Goal: Information Seeking & Learning: Learn about a topic

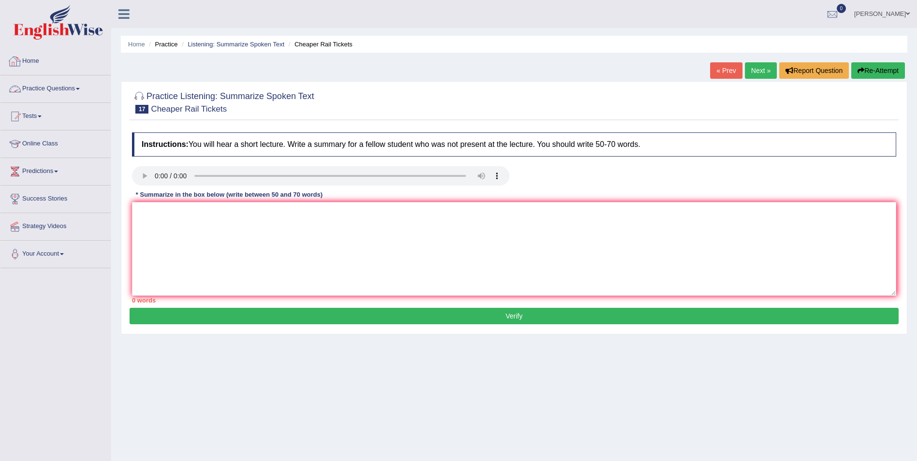
click at [59, 89] on link "Practice Questions" at bounding box center [55, 87] width 110 height 24
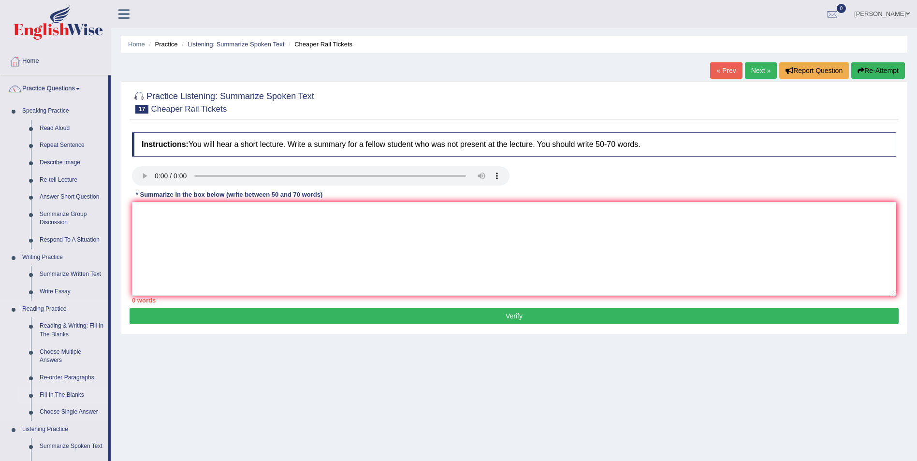
click at [54, 395] on link "Fill In The Blanks" at bounding box center [71, 395] width 73 height 17
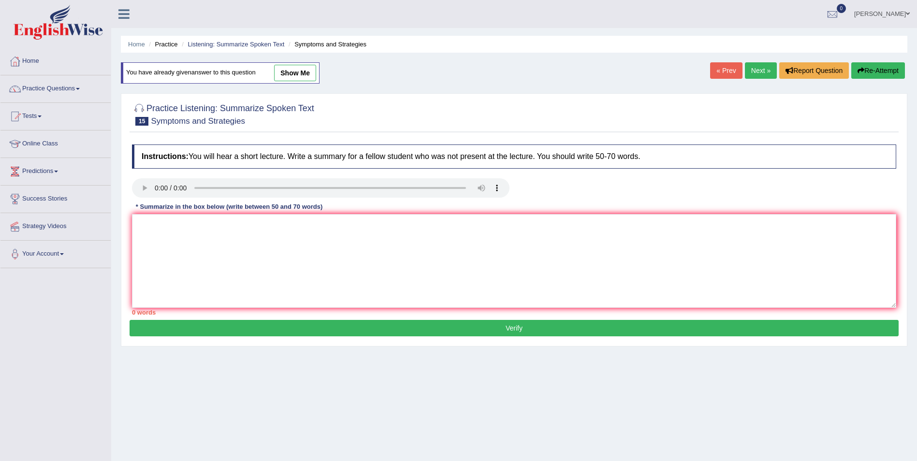
click at [765, 71] on link "Next »" at bounding box center [761, 70] width 32 height 16
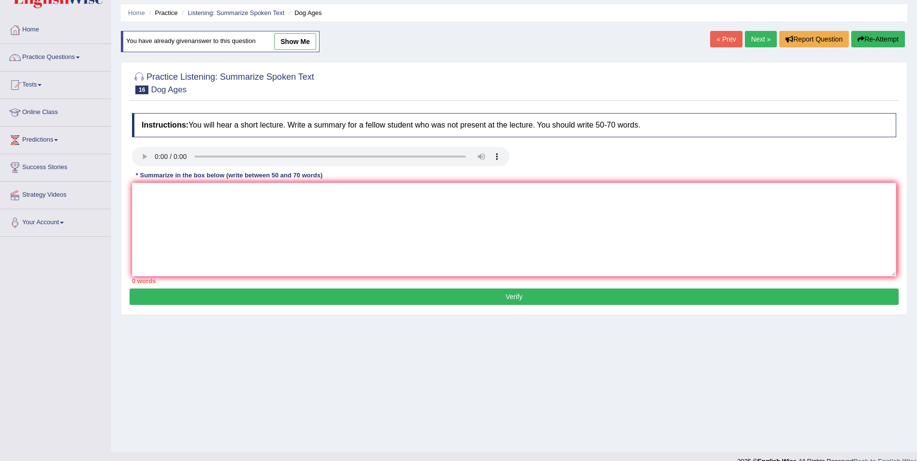
scroll to position [46, 0]
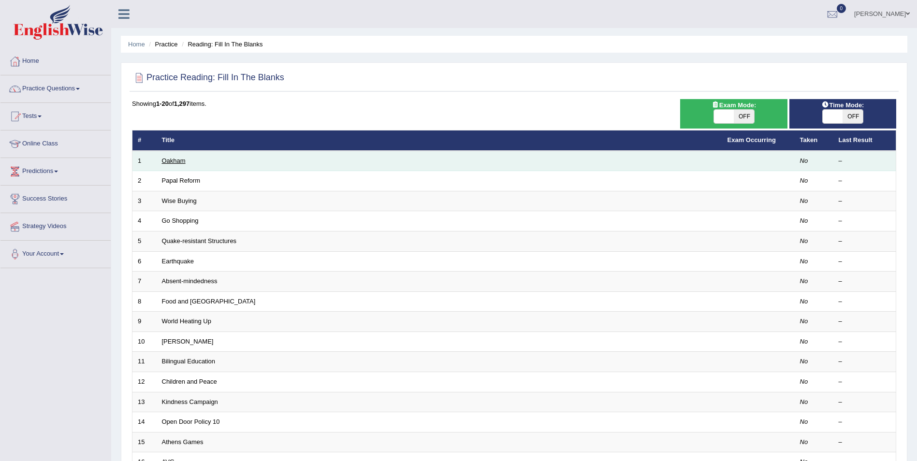
click at [169, 160] on link "Oakham" at bounding box center [174, 160] width 24 height 7
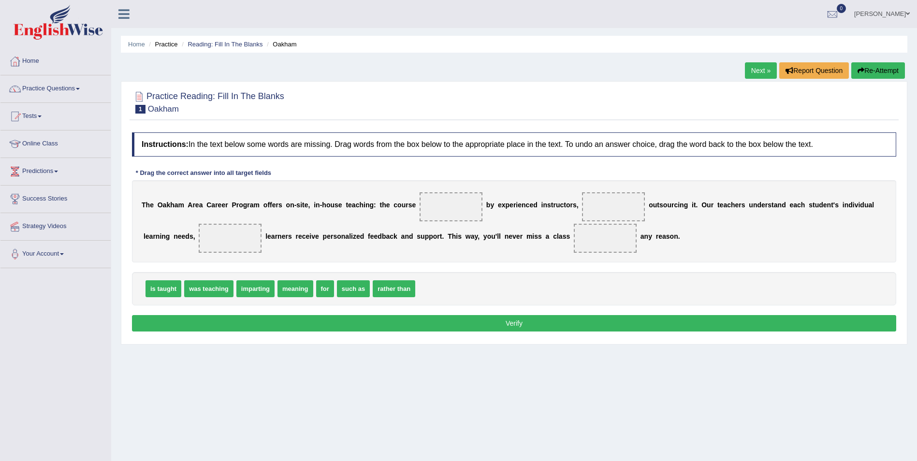
click at [82, 87] on link "Practice Questions" at bounding box center [55, 87] width 110 height 24
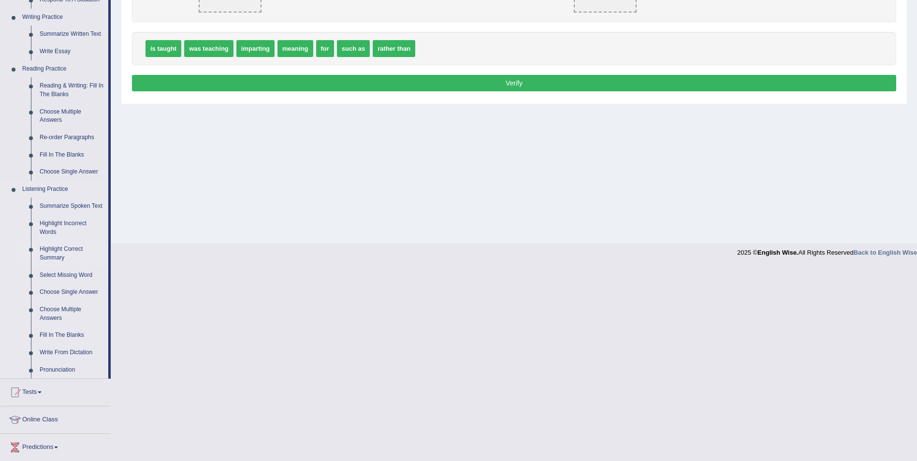
scroll to position [242, 0]
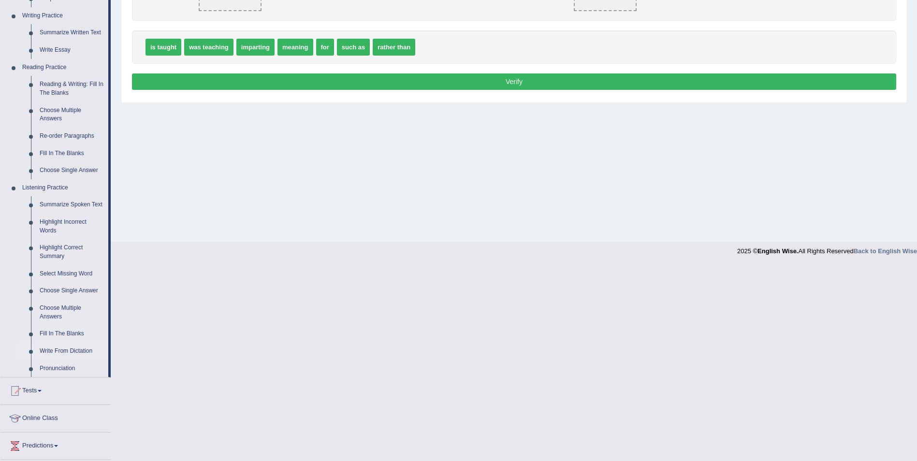
click at [48, 348] on link "Write From Dictation" at bounding box center [71, 351] width 73 height 17
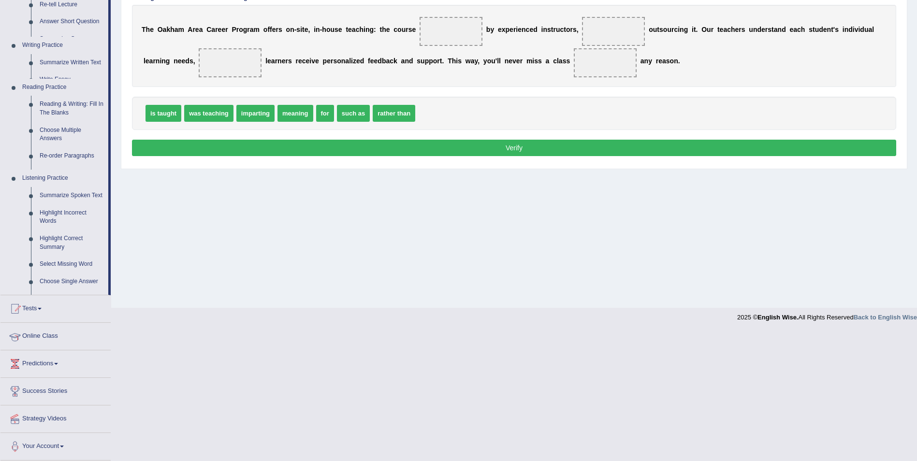
scroll to position [46, 0]
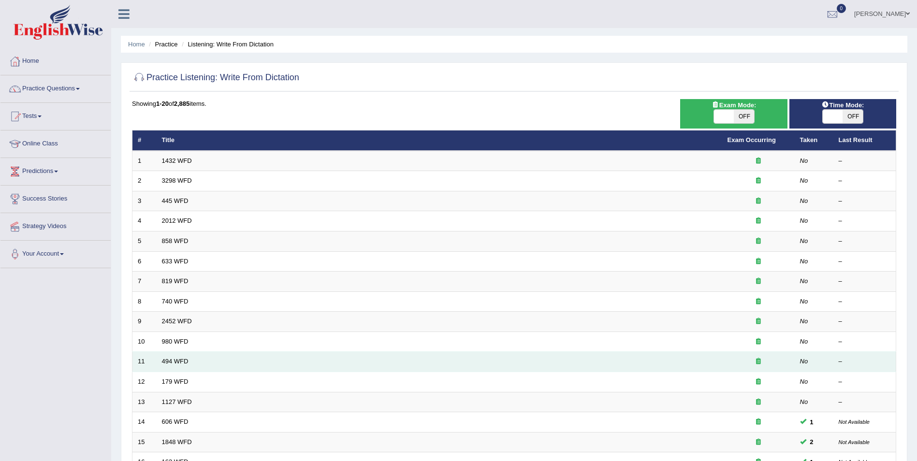
scroll to position [179, 0]
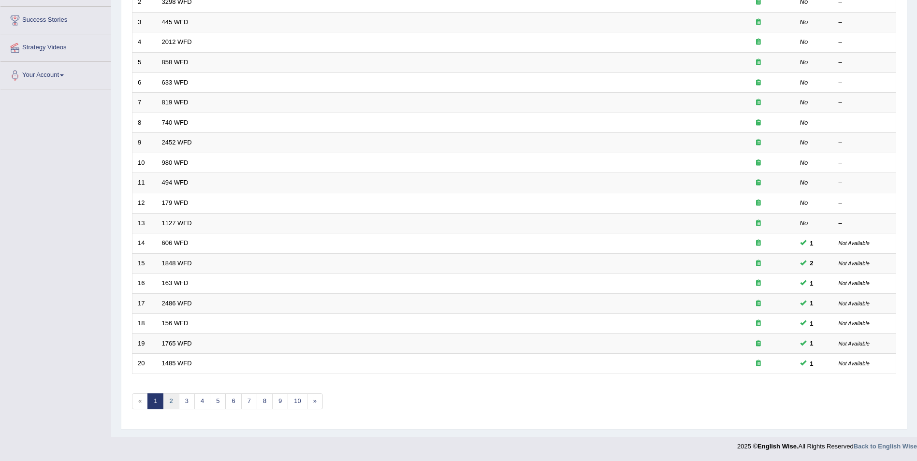
click at [174, 402] on link "2" at bounding box center [171, 401] width 16 height 16
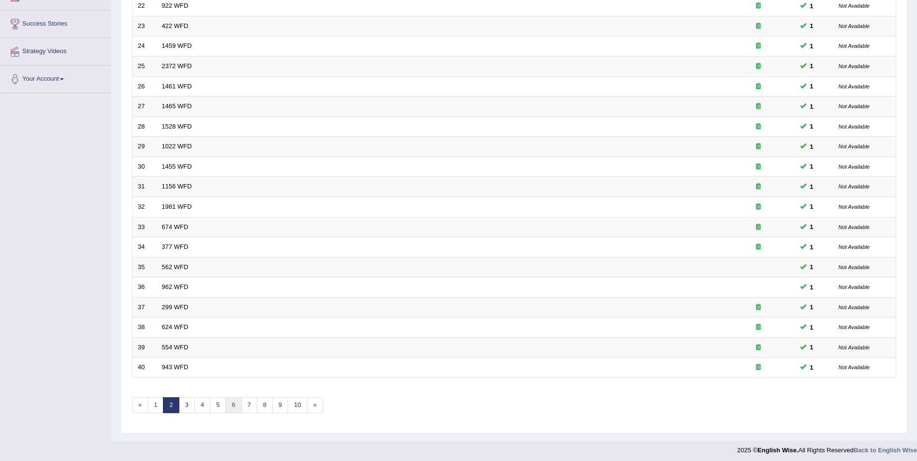
scroll to position [179, 0]
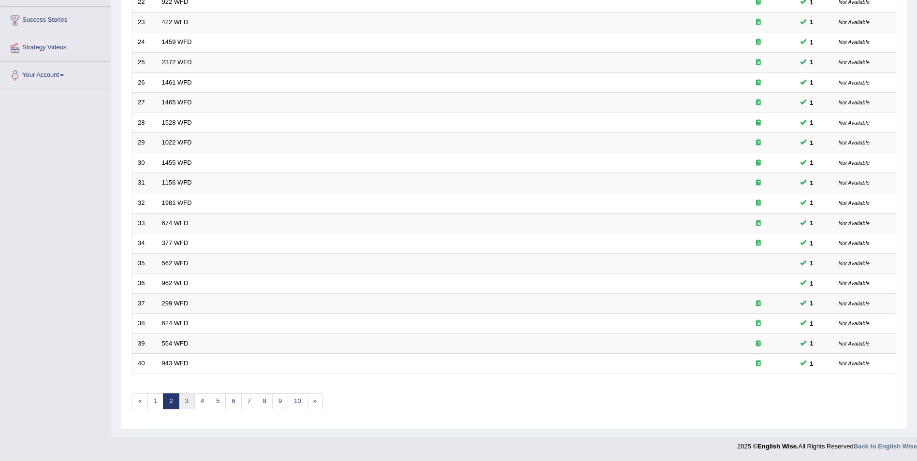
click at [184, 401] on link "3" at bounding box center [187, 401] width 16 height 16
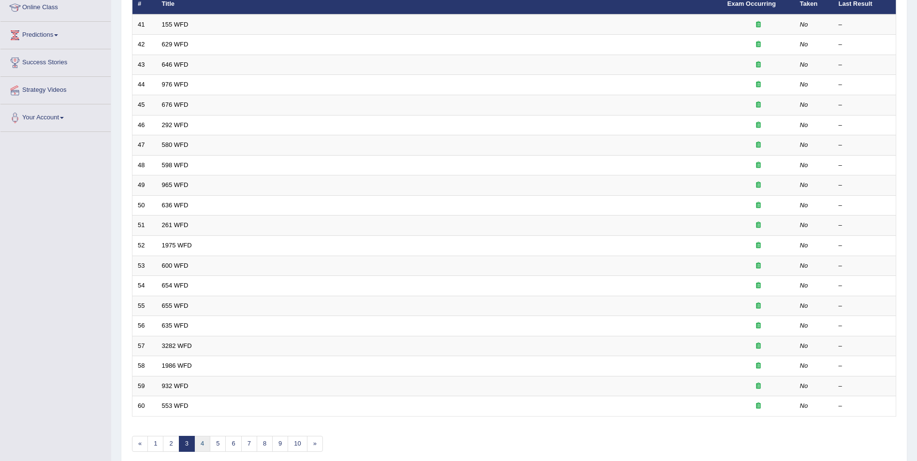
scroll to position [179, 0]
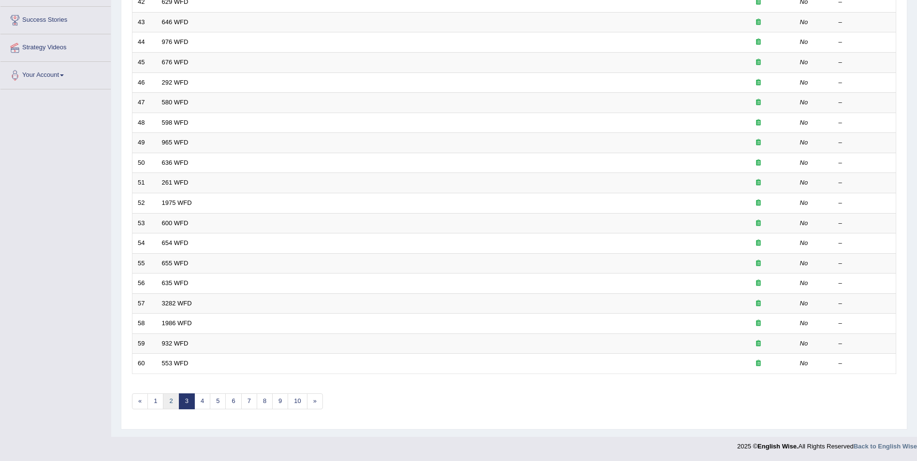
click at [174, 405] on link "2" at bounding box center [171, 401] width 16 height 16
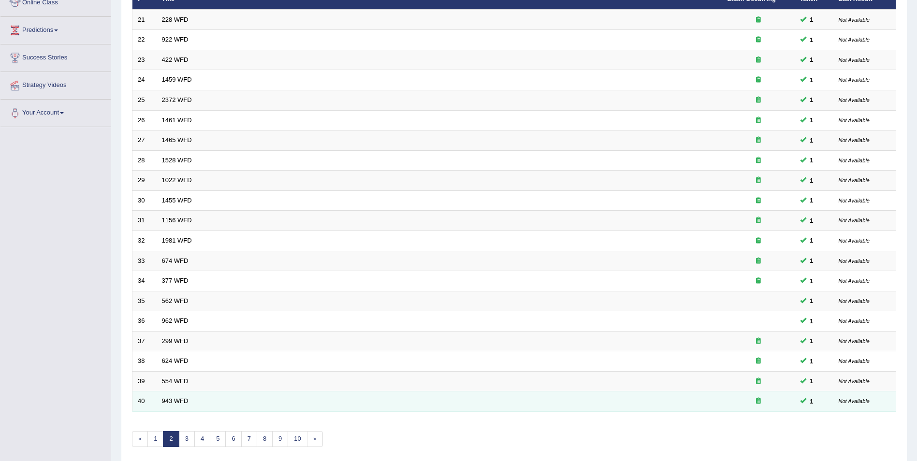
scroll to position [145, 0]
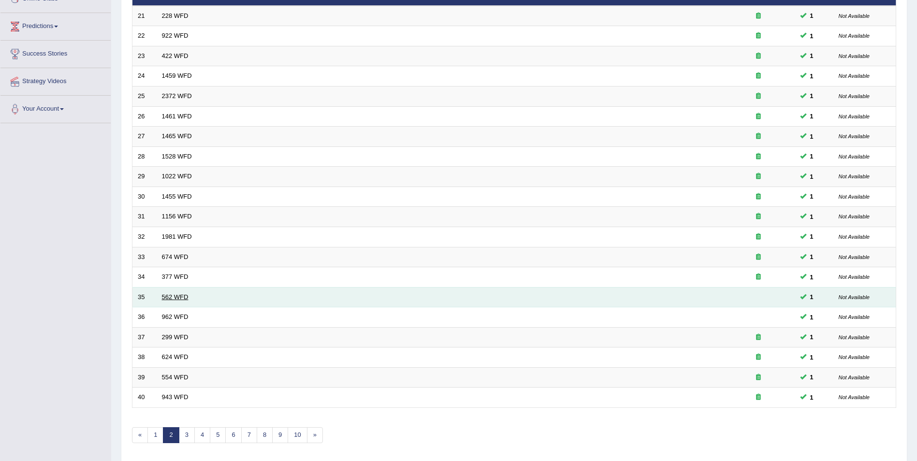
click at [177, 295] on link "562 WFD" at bounding box center [175, 296] width 27 height 7
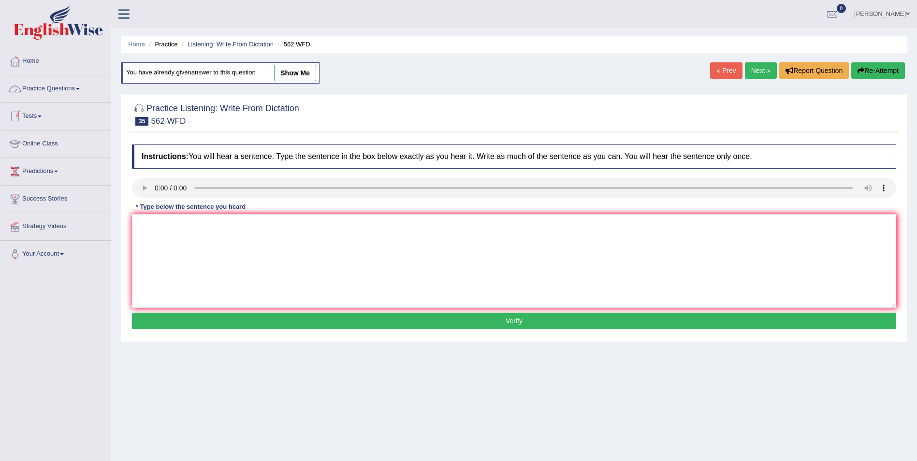
click at [80, 89] on span at bounding box center [78, 89] width 4 height 2
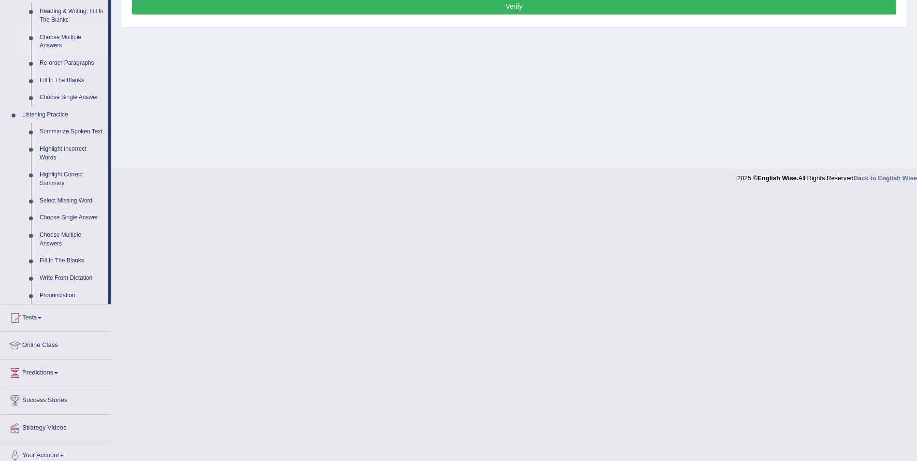
scroll to position [324, 0]
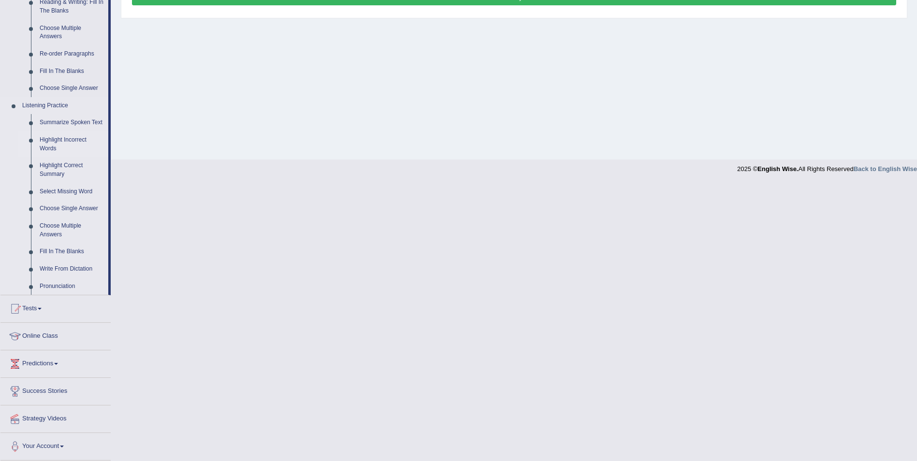
click at [80, 139] on link "Highlight Incorrect Words" at bounding box center [71, 144] width 73 height 26
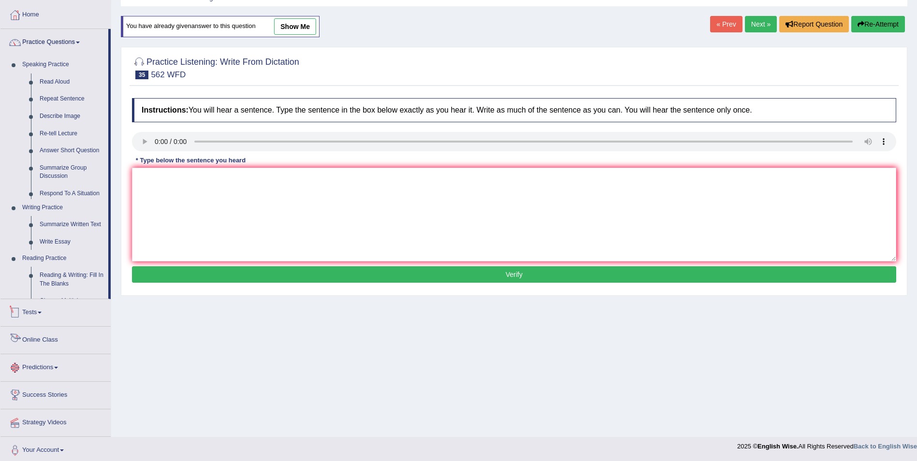
scroll to position [82, 0]
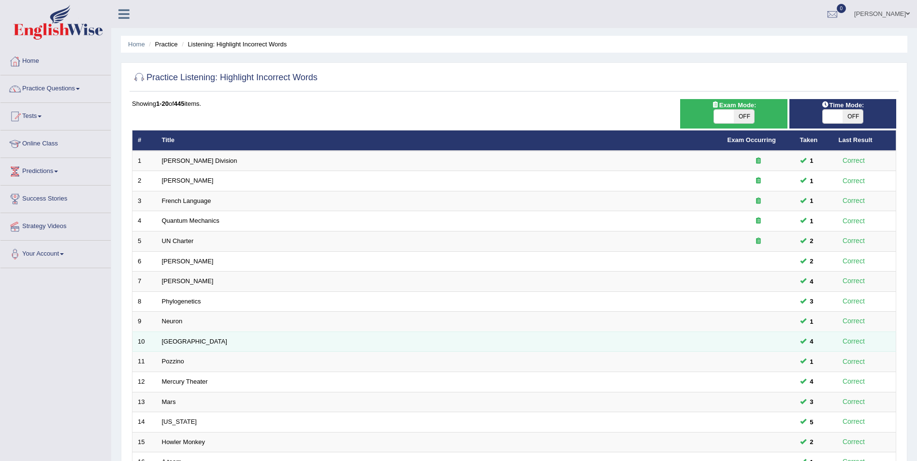
scroll to position [179, 0]
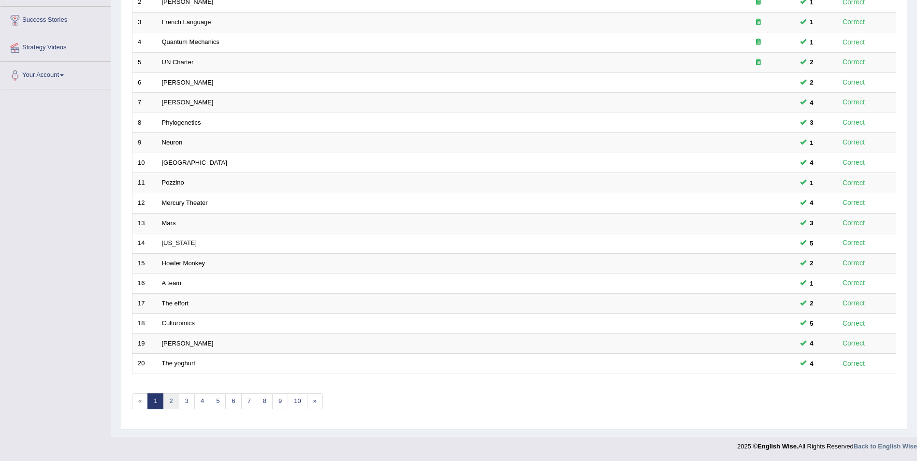
click at [169, 403] on link "2" at bounding box center [171, 401] width 16 height 16
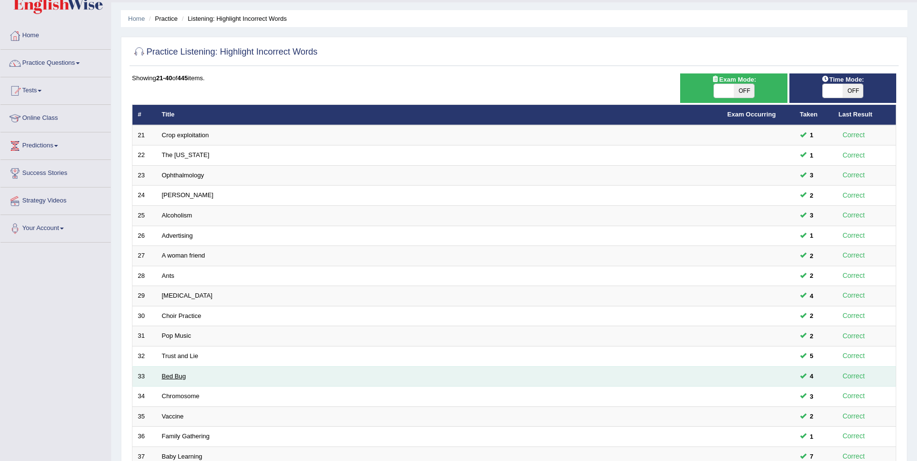
scroll to position [179, 0]
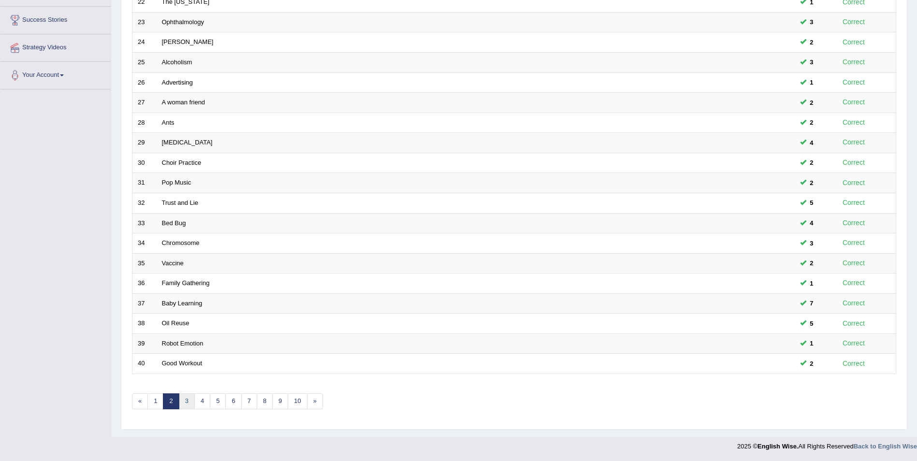
click at [185, 401] on link "3" at bounding box center [187, 401] width 16 height 16
click at [201, 402] on link "4" at bounding box center [202, 401] width 16 height 16
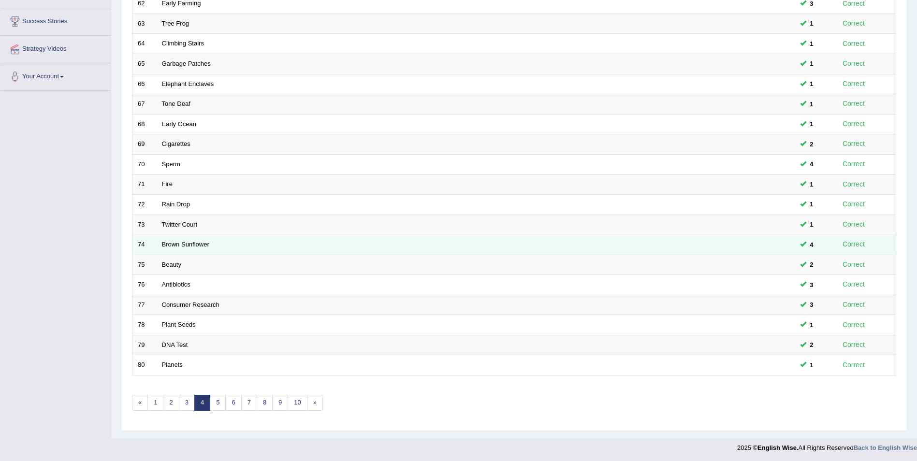
scroll to position [179, 0]
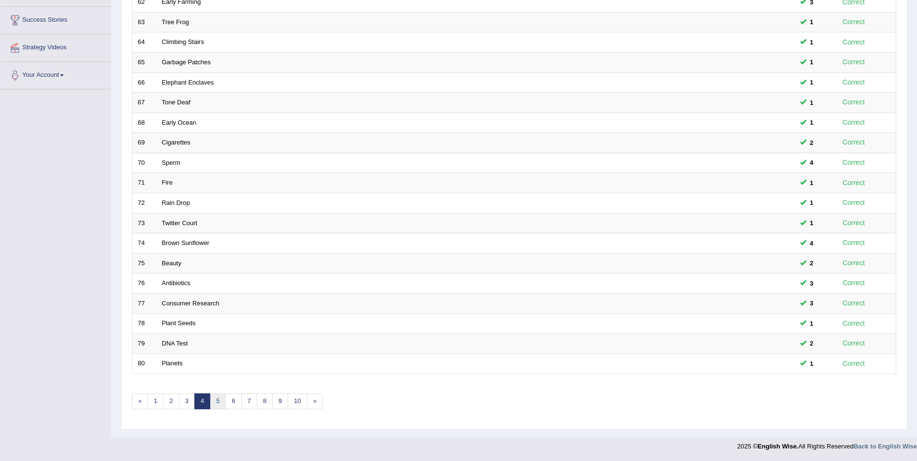
click at [216, 402] on link "5" at bounding box center [218, 401] width 16 height 16
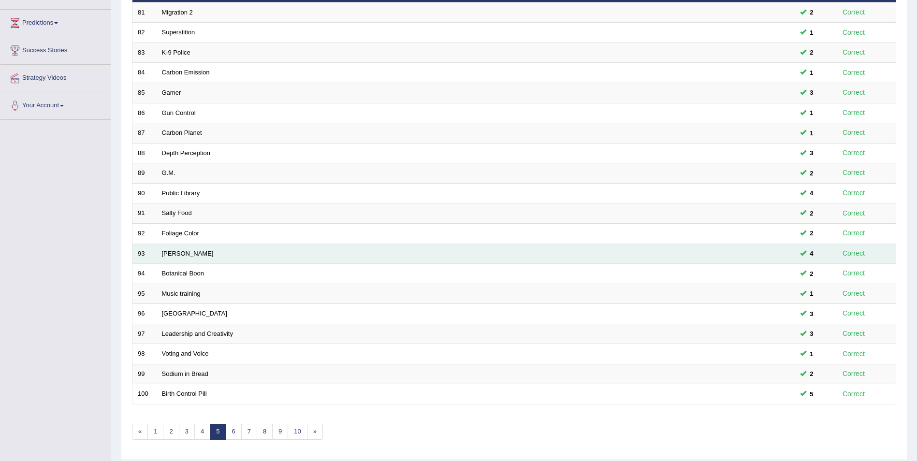
scroll to position [179, 0]
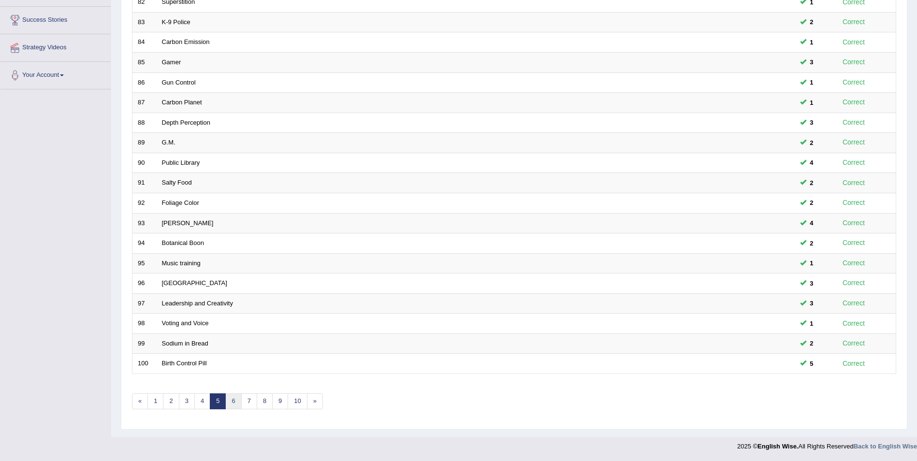
click at [229, 404] on link "6" at bounding box center [233, 401] width 16 height 16
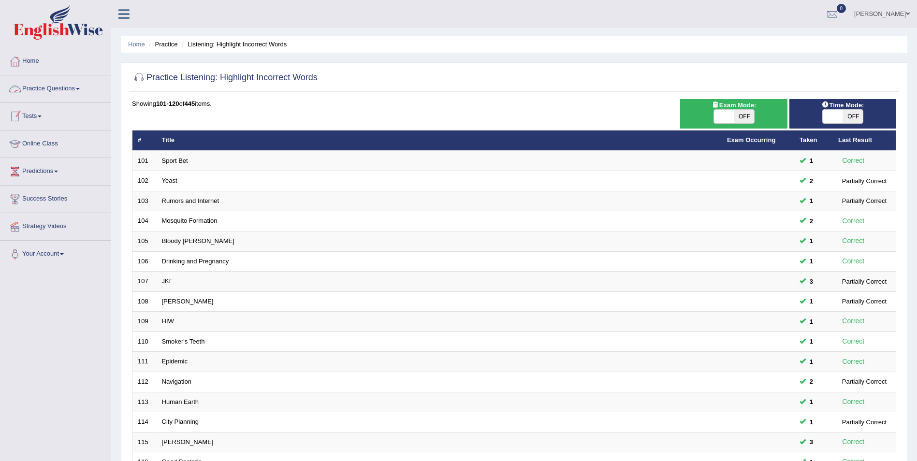
click at [80, 87] on link "Practice Questions" at bounding box center [55, 87] width 110 height 24
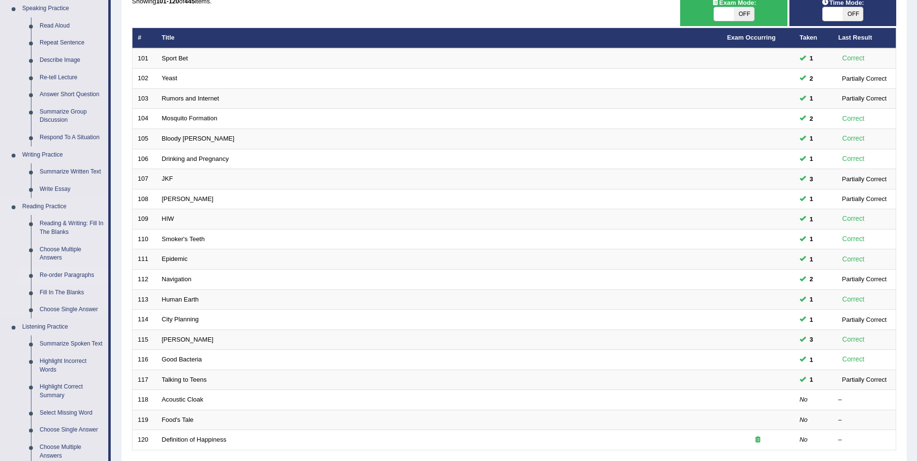
scroll to position [145, 0]
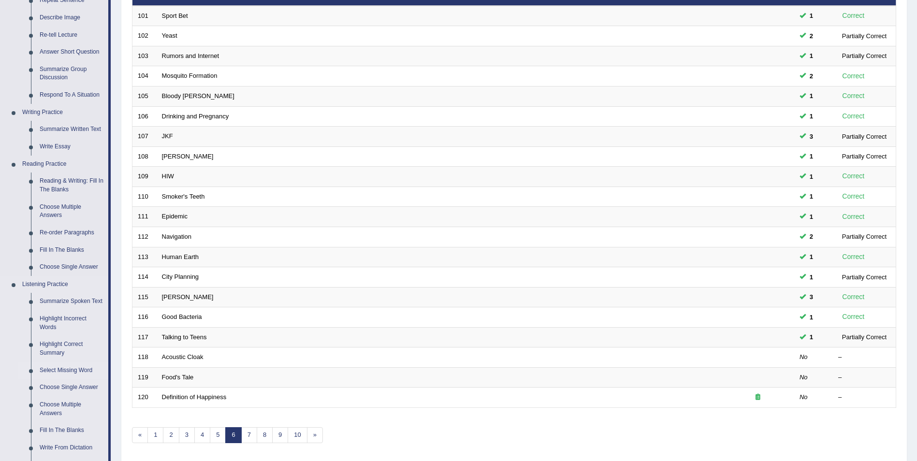
click at [69, 371] on link "Select Missing Word" at bounding box center [71, 370] width 73 height 17
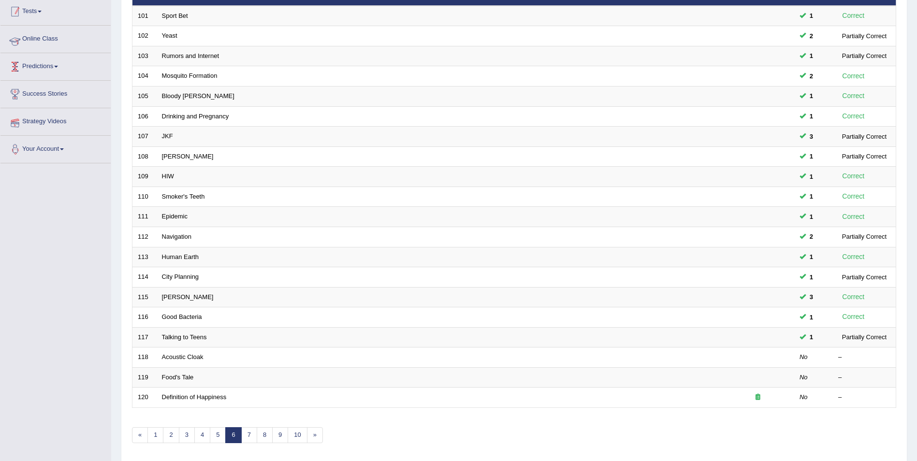
scroll to position [179, 0]
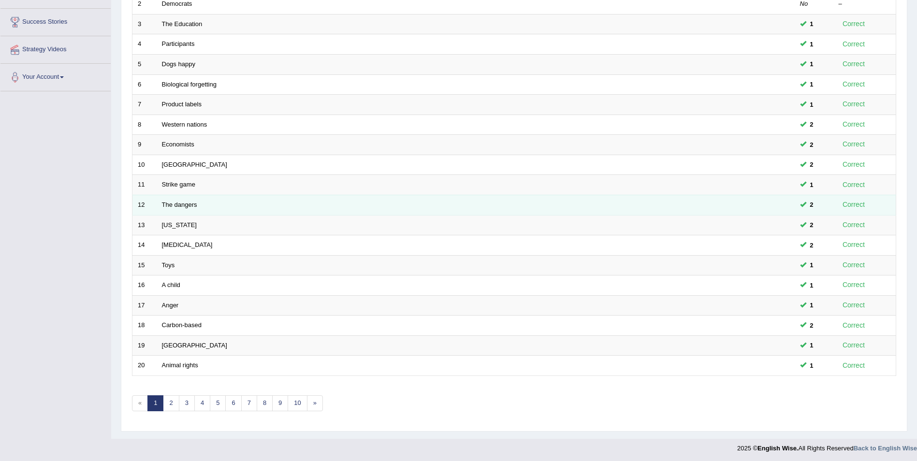
scroll to position [179, 0]
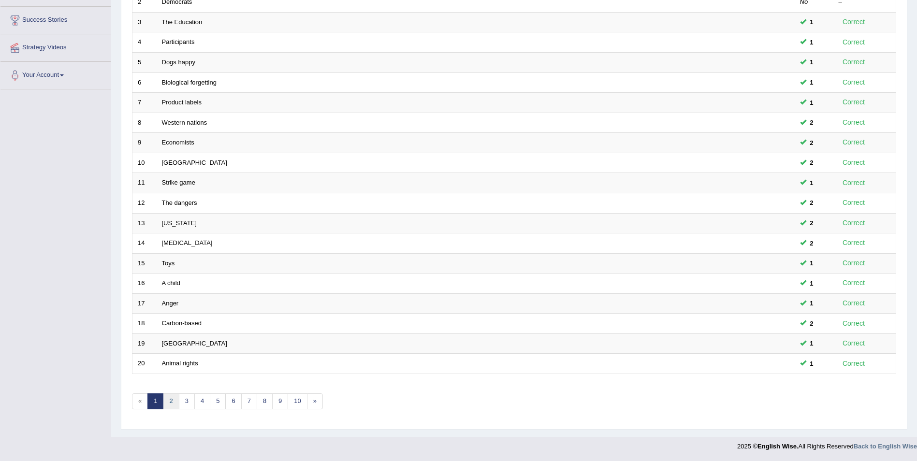
click at [171, 402] on link "2" at bounding box center [171, 401] width 16 height 16
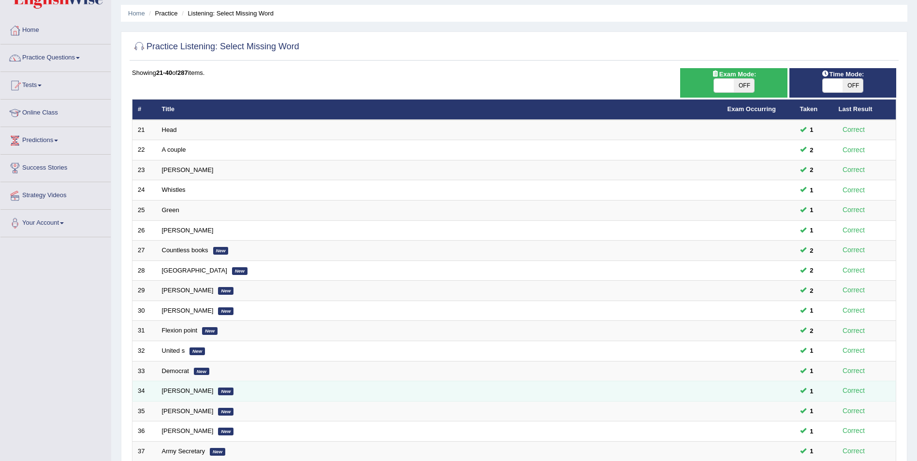
scroll to position [179, 0]
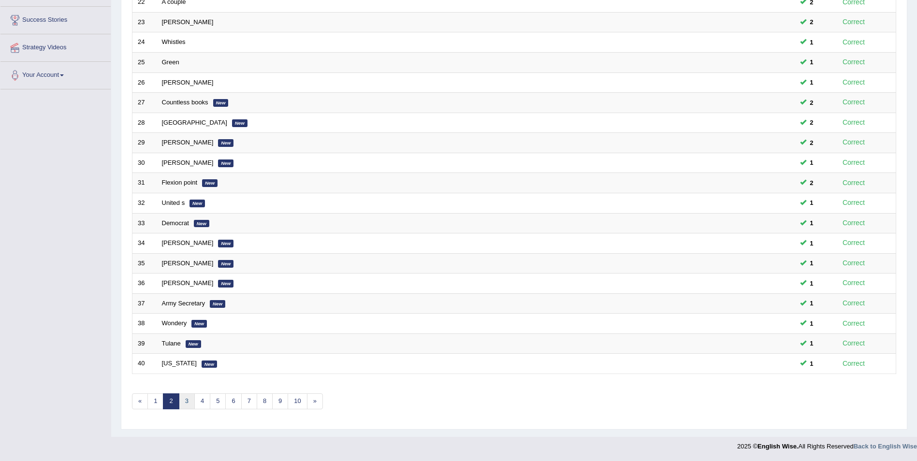
click at [185, 403] on link "3" at bounding box center [187, 401] width 16 height 16
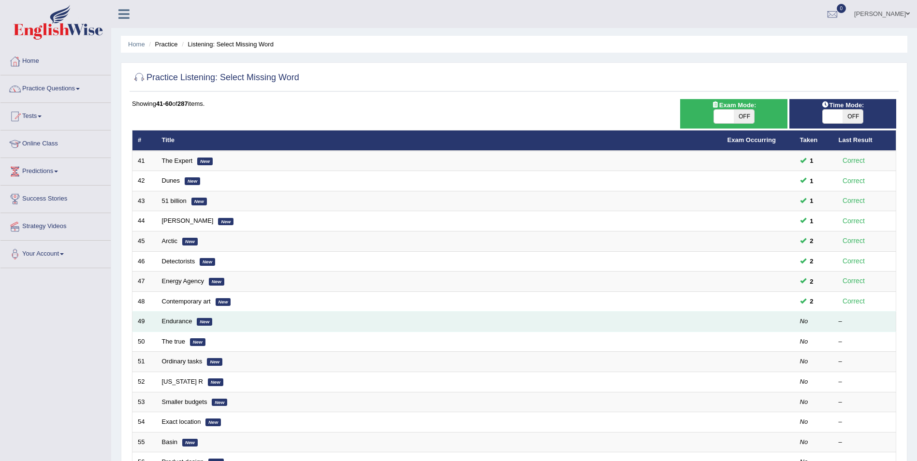
click at [176, 325] on td "Endurance New" at bounding box center [440, 322] width 566 height 20
click at [168, 321] on link "Endurance" at bounding box center [177, 321] width 30 height 7
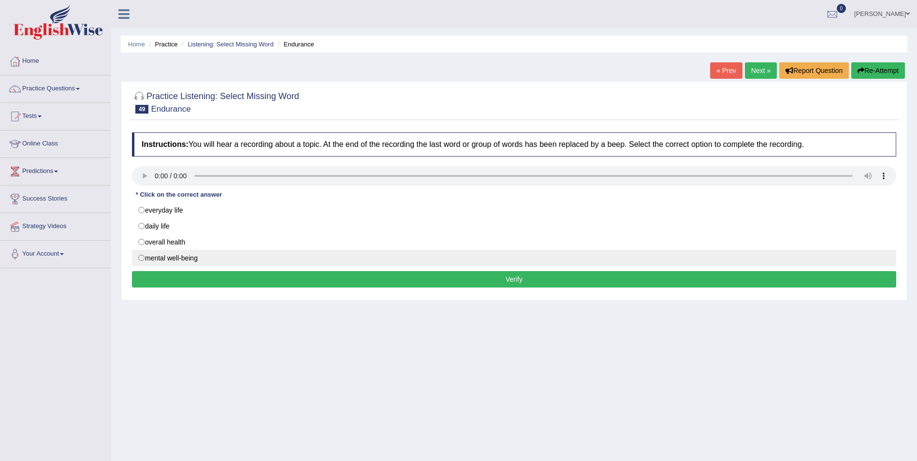
click at [142, 260] on label "mental well-being" at bounding box center [514, 258] width 764 height 16
radio input "true"
click at [138, 260] on label "mental well-being" at bounding box center [514, 258] width 764 height 16
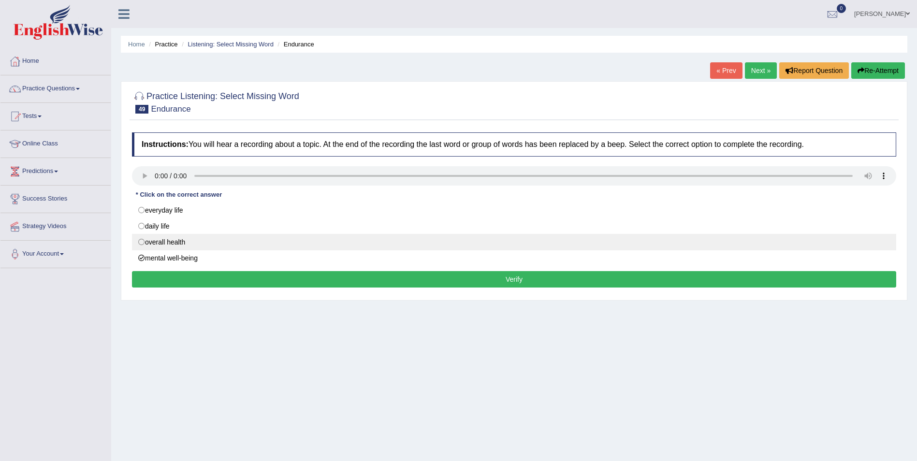
click at [141, 242] on label "overall health" at bounding box center [514, 242] width 764 height 16
radio input "true"
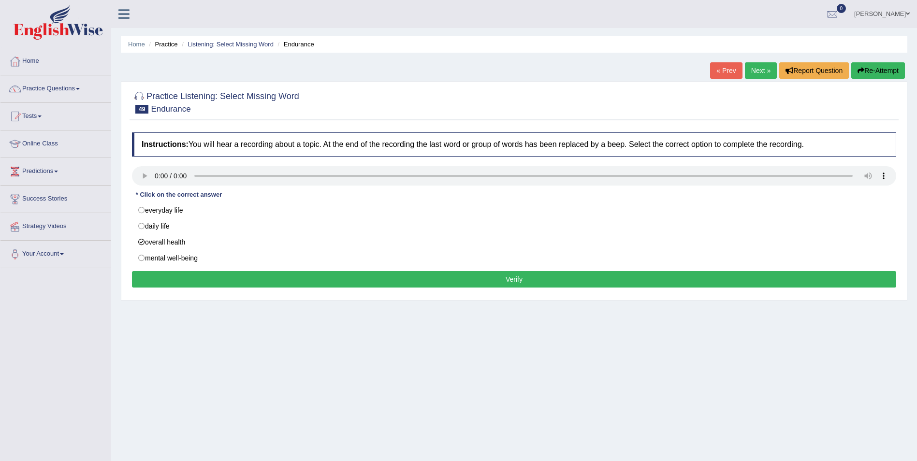
click at [177, 282] on button "Verify" at bounding box center [514, 279] width 764 height 16
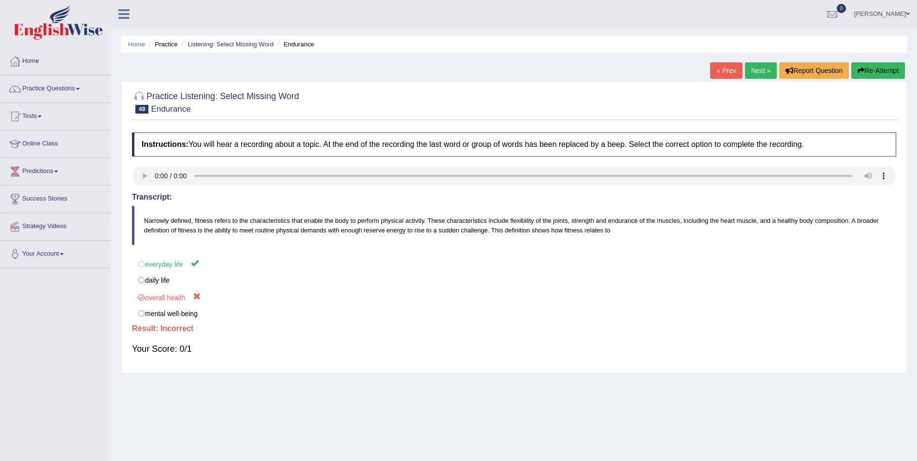
click at [869, 70] on button "Re-Attempt" at bounding box center [878, 70] width 54 height 16
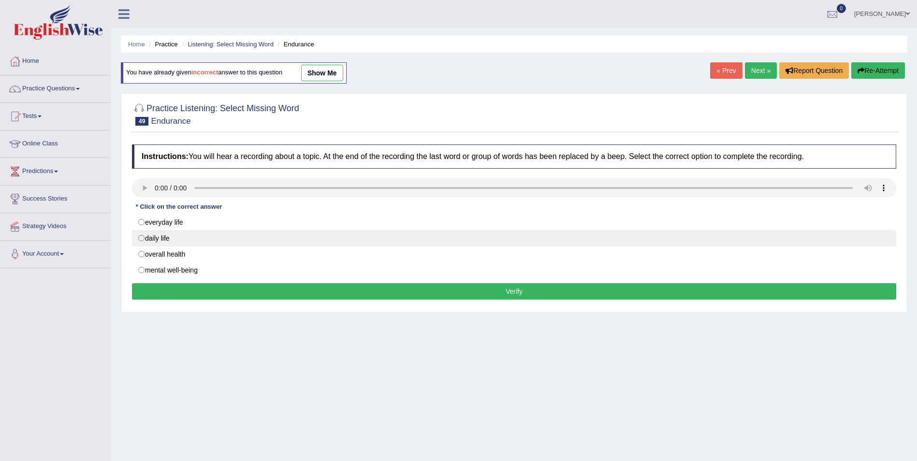
click at [140, 238] on label "daily life" at bounding box center [514, 238] width 764 height 16
radio input "true"
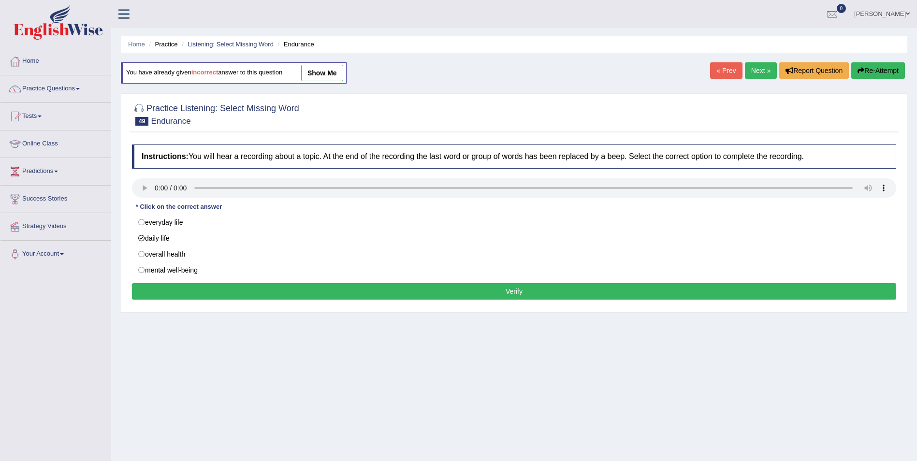
click at [173, 289] on button "Verify" at bounding box center [514, 291] width 764 height 16
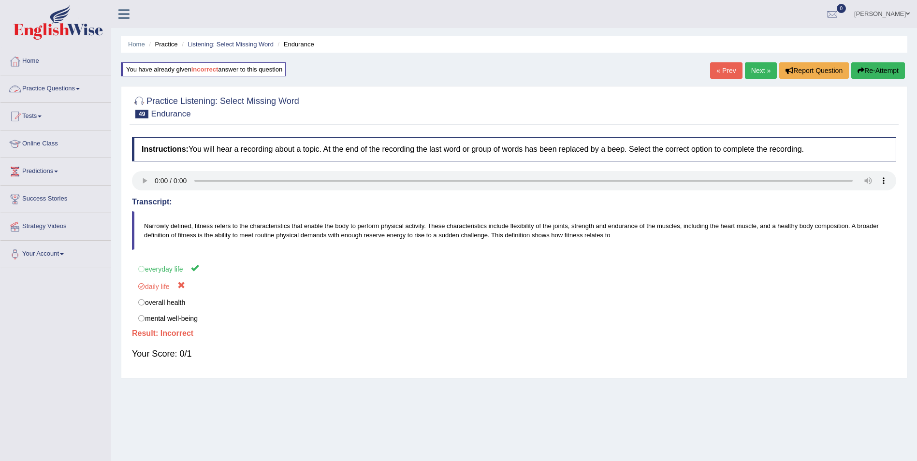
click at [77, 88] on link "Practice Questions" at bounding box center [55, 87] width 110 height 24
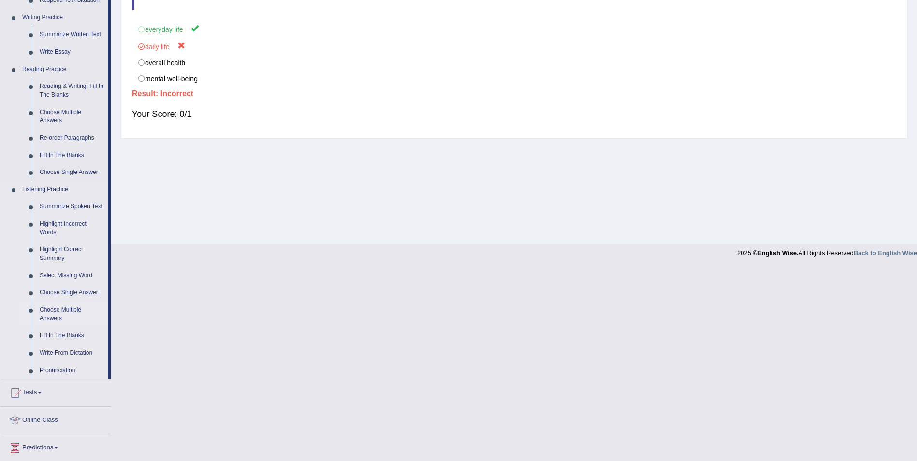
scroll to position [242, 0]
click at [63, 351] on link "Write From Dictation" at bounding box center [71, 351] width 73 height 17
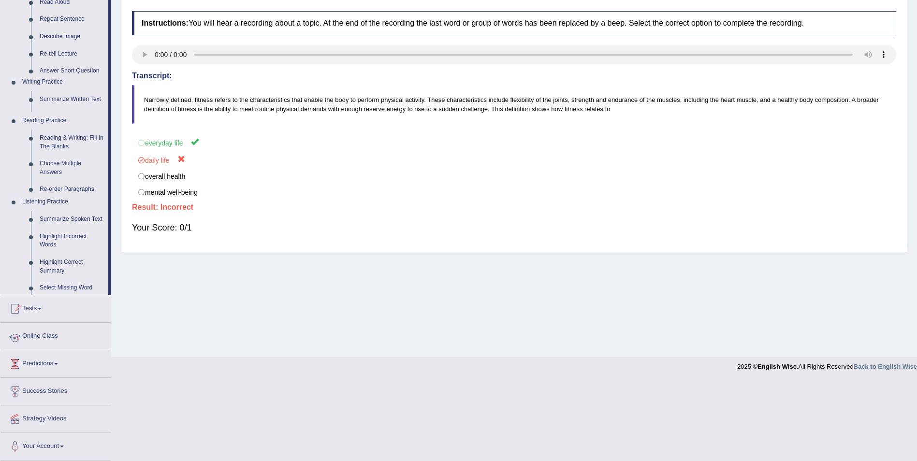
scroll to position [46, 0]
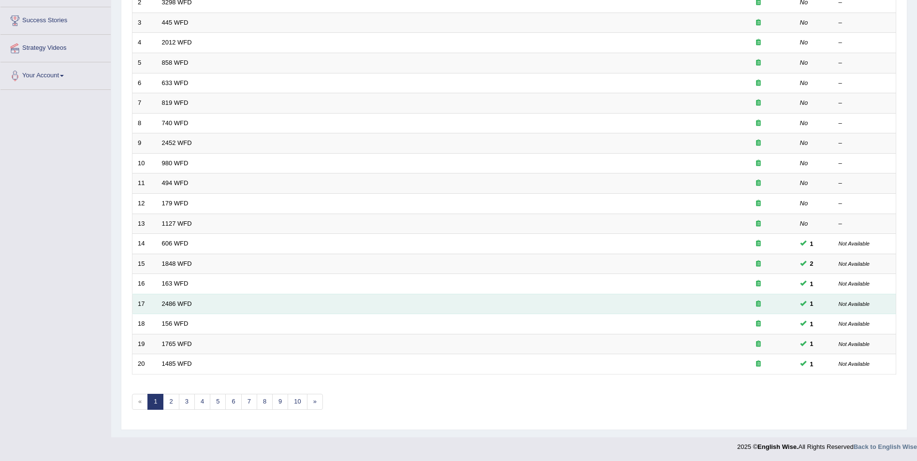
scroll to position [179, 0]
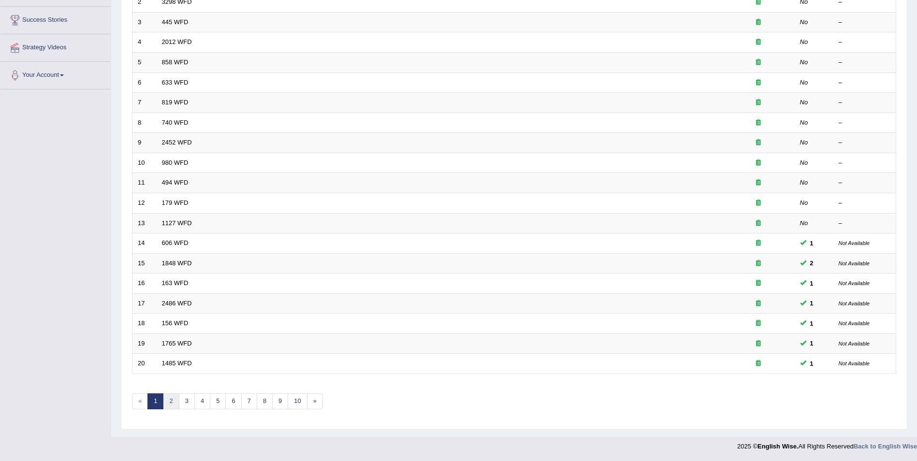
click at [167, 401] on link "2" at bounding box center [171, 401] width 16 height 16
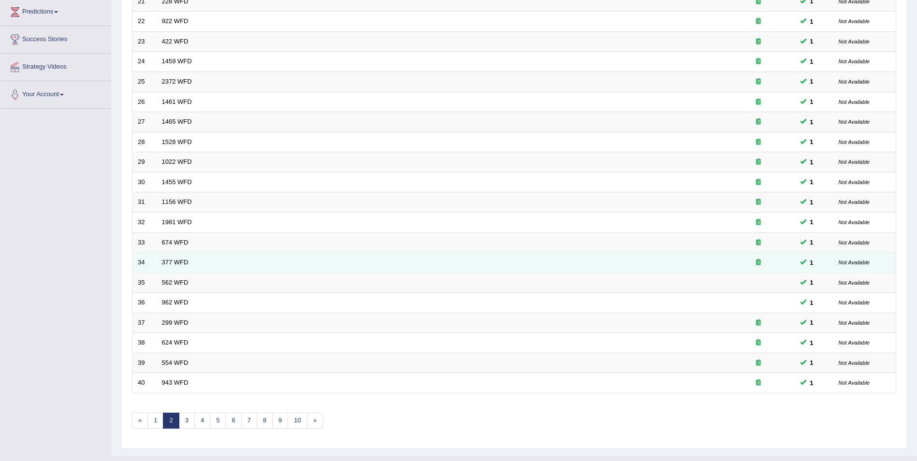
scroll to position [179, 0]
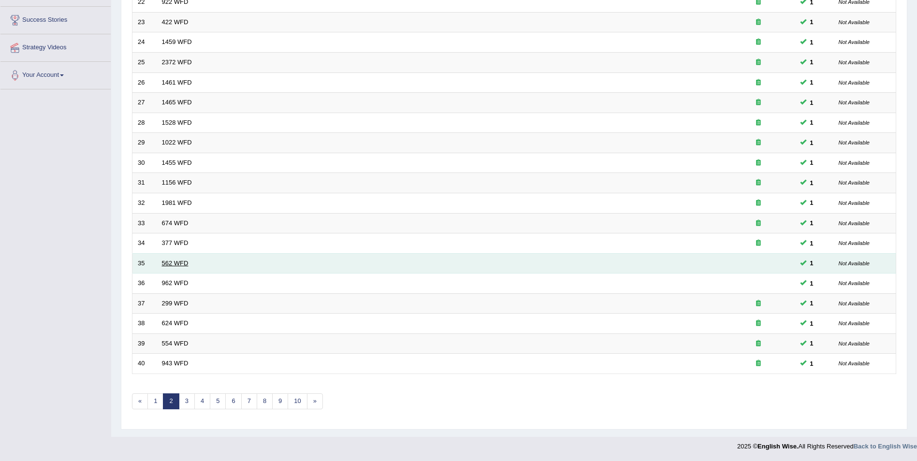
click at [173, 264] on link "562 WFD" at bounding box center [175, 263] width 27 height 7
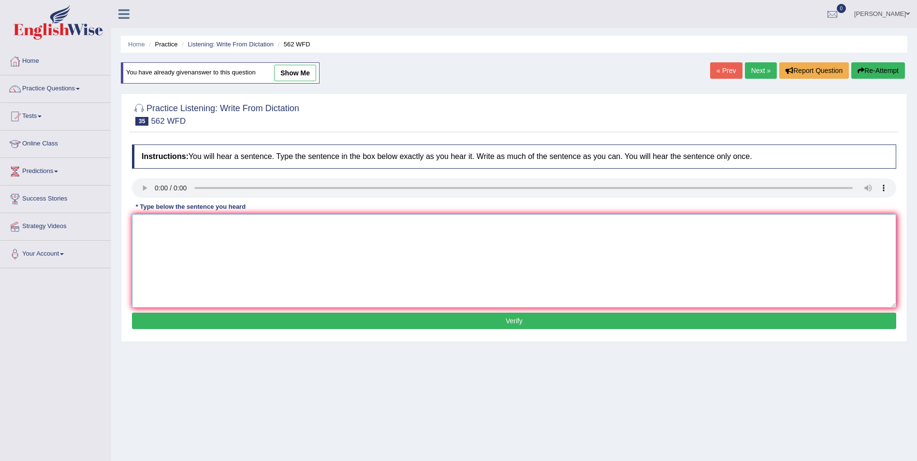
click at [168, 230] on textarea at bounding box center [514, 261] width 764 height 94
type textarea "The gap between the rich and poor does not derease."
click at [191, 320] on button "Verify" at bounding box center [514, 321] width 764 height 16
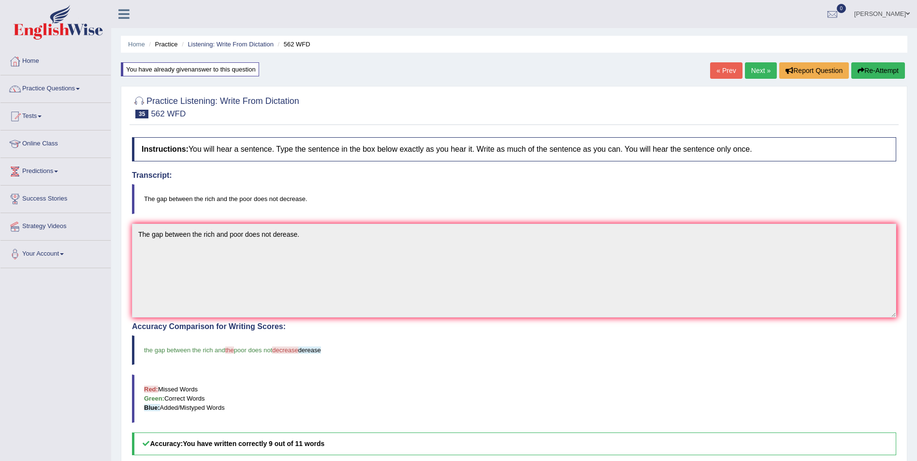
click at [891, 70] on button "Re-Attempt" at bounding box center [878, 70] width 54 height 16
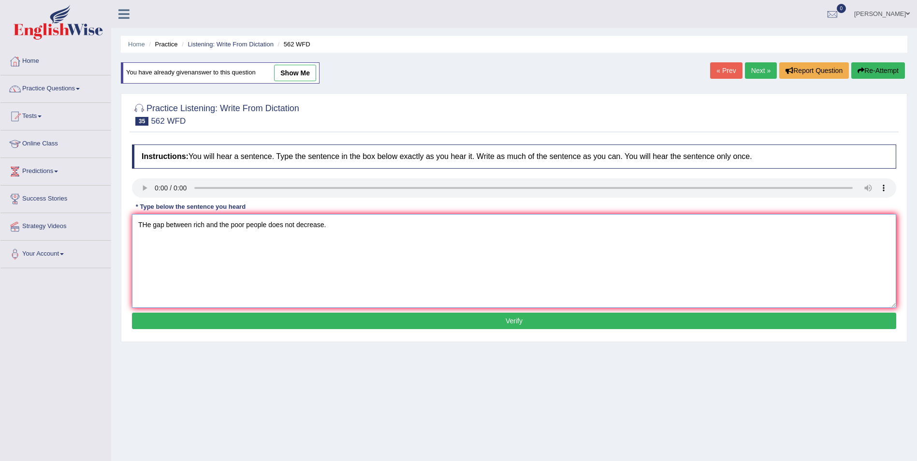
click at [264, 224] on textarea "THe gap between rich and the poor people does not decrease." at bounding box center [514, 261] width 764 height 94
click at [145, 223] on textarea "THe gap between rich and the poor does not decrease." at bounding box center [514, 261] width 764 height 94
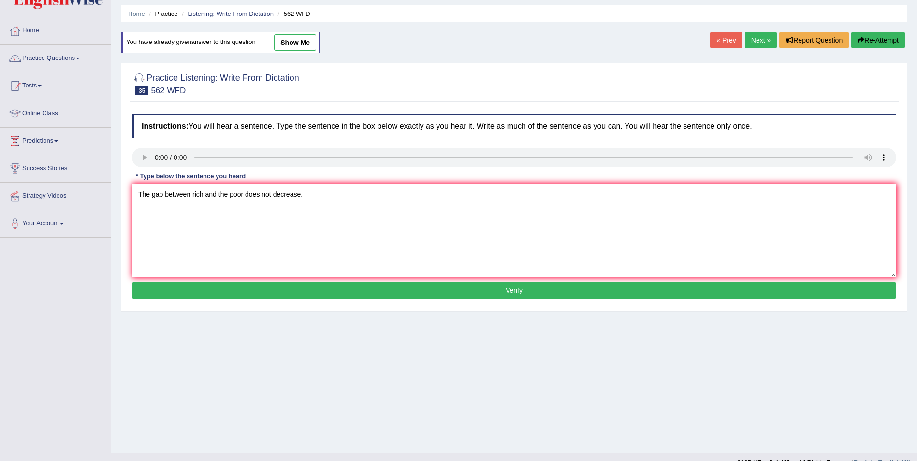
scroll to position [46, 0]
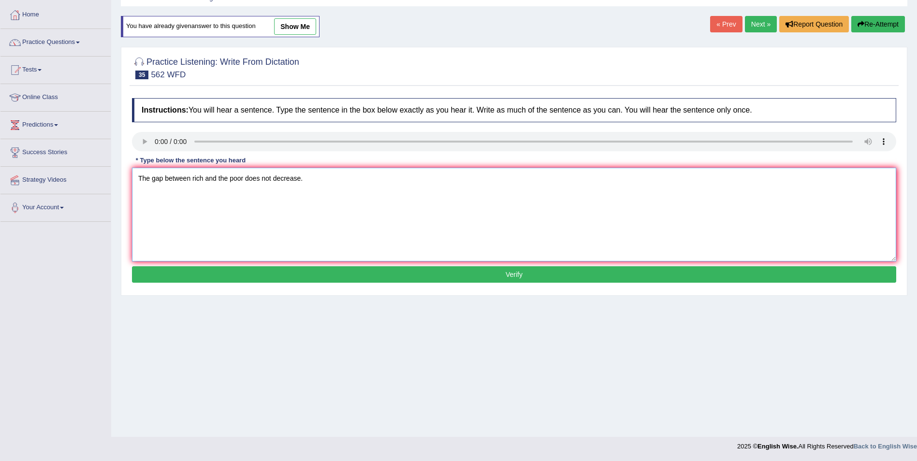
type textarea "The gap between rich and the poor does not decrease."
click at [293, 278] on button "Verify" at bounding box center [514, 274] width 764 height 16
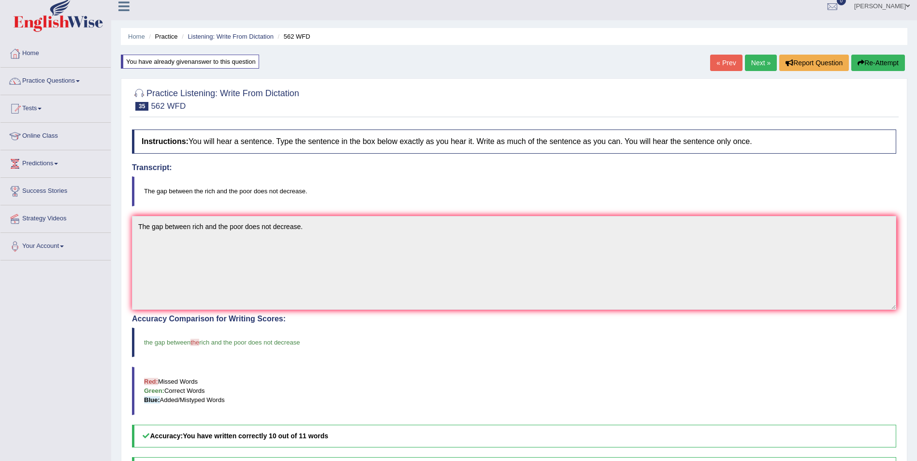
scroll to position [0, 0]
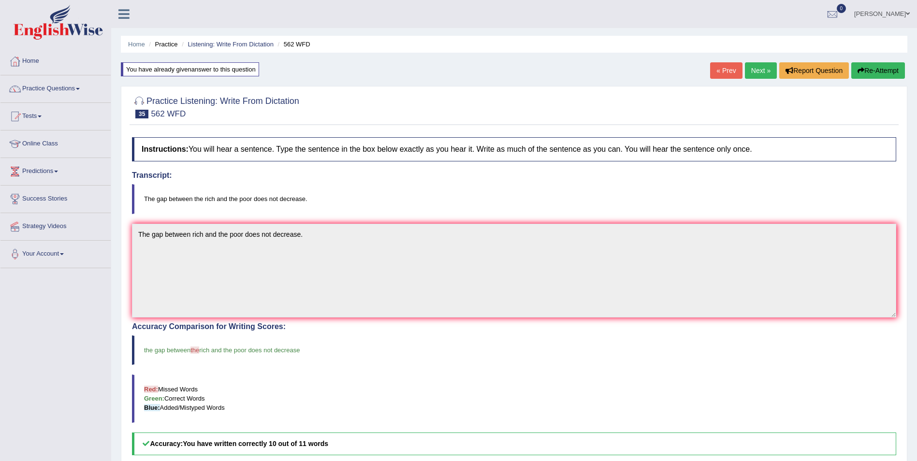
click at [887, 67] on button "Re-Attempt" at bounding box center [878, 70] width 54 height 16
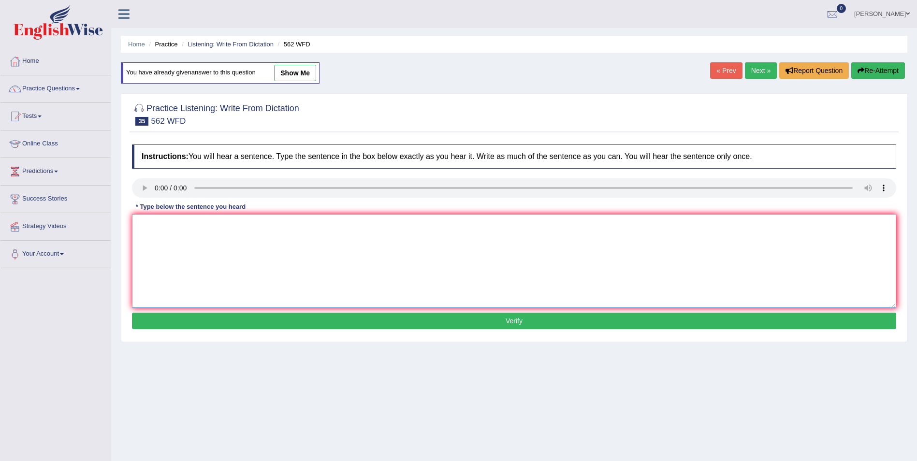
click at [152, 225] on textarea at bounding box center [514, 261] width 764 height 94
click at [146, 222] on textarea "THe gap between the rich and the poor does not decrease." at bounding box center [514, 261] width 764 height 94
type textarea "The gap between the rich and the poor does not decrease."
click at [302, 318] on button "Verify" at bounding box center [514, 321] width 764 height 16
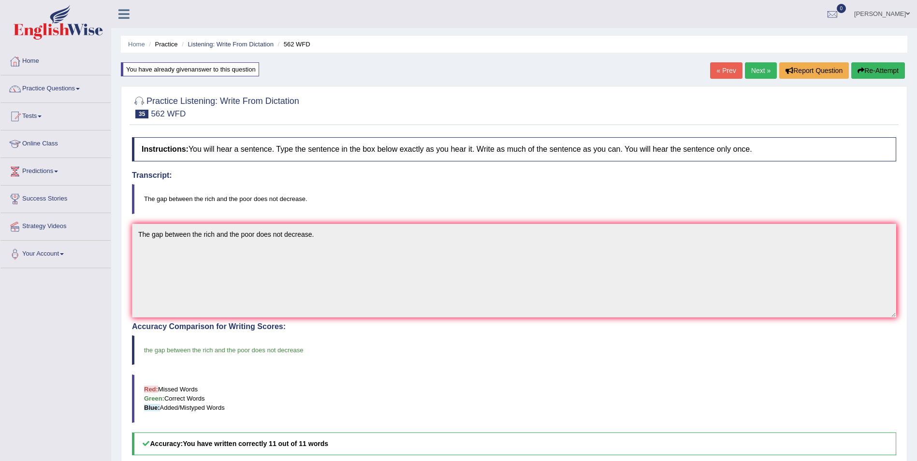
click at [766, 72] on link "Next »" at bounding box center [761, 70] width 32 height 16
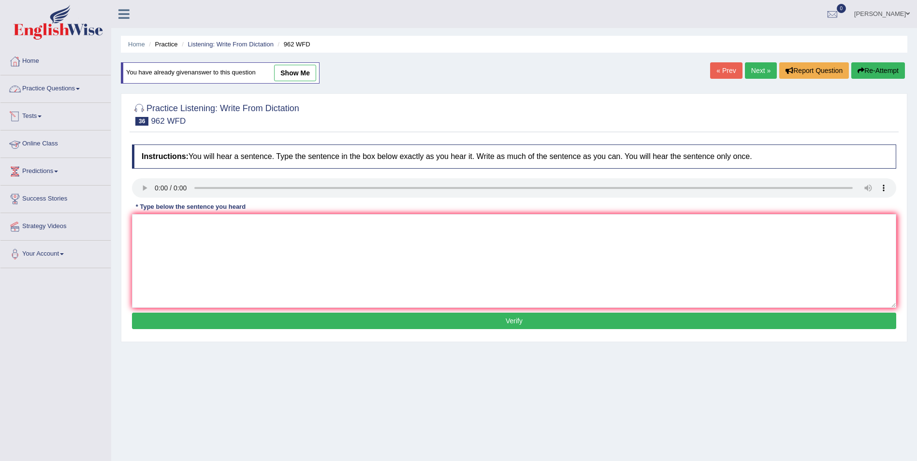
click at [60, 90] on link "Practice Questions" at bounding box center [55, 87] width 110 height 24
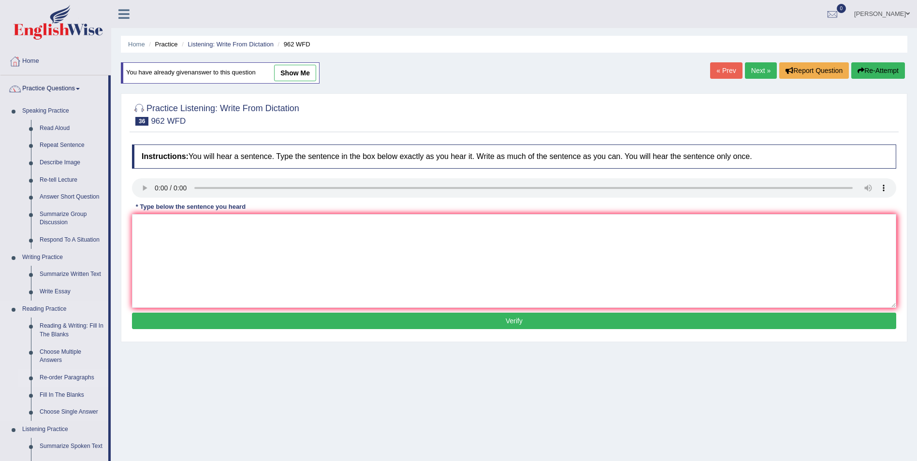
click at [75, 380] on link "Re-order Paragraphs" at bounding box center [71, 377] width 73 height 17
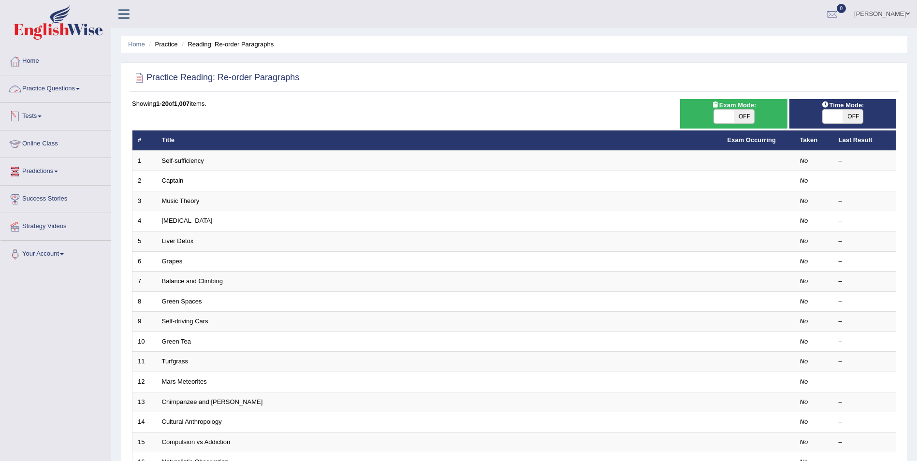
click at [77, 85] on link "Practice Questions" at bounding box center [55, 87] width 110 height 24
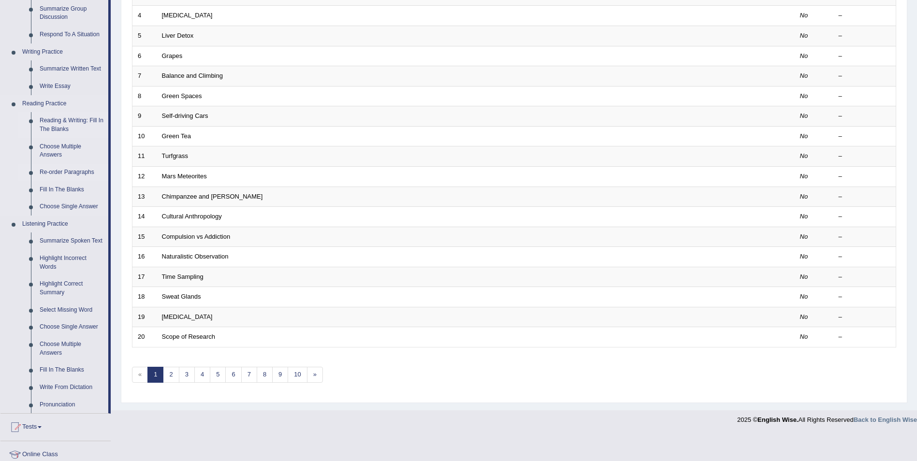
scroll to position [242, 0]
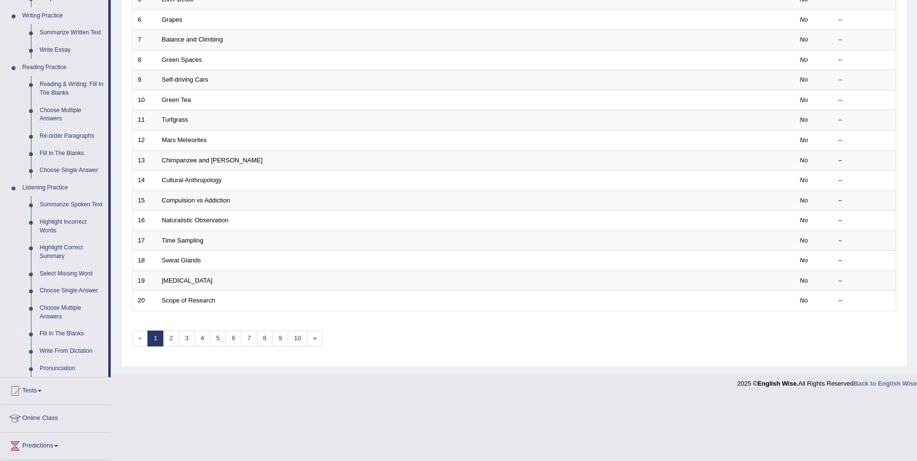
click at [50, 335] on link "Fill In The Blanks" at bounding box center [71, 333] width 73 height 17
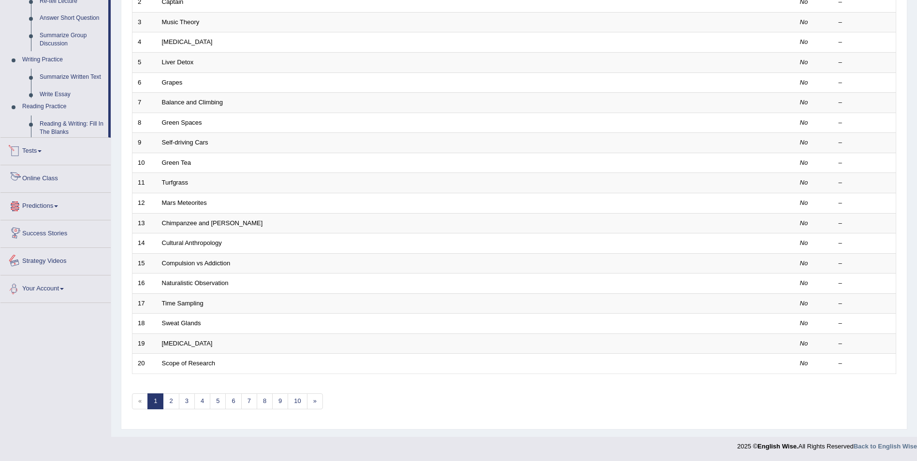
scroll to position [289, 0]
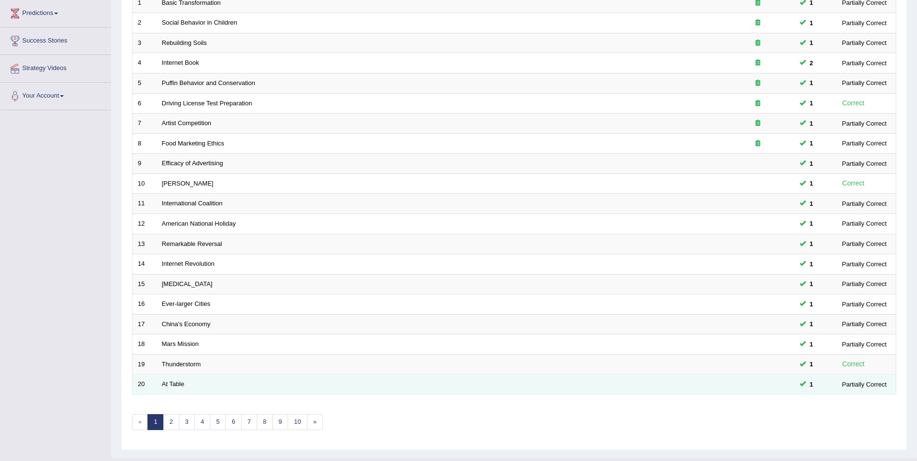
scroll to position [179, 0]
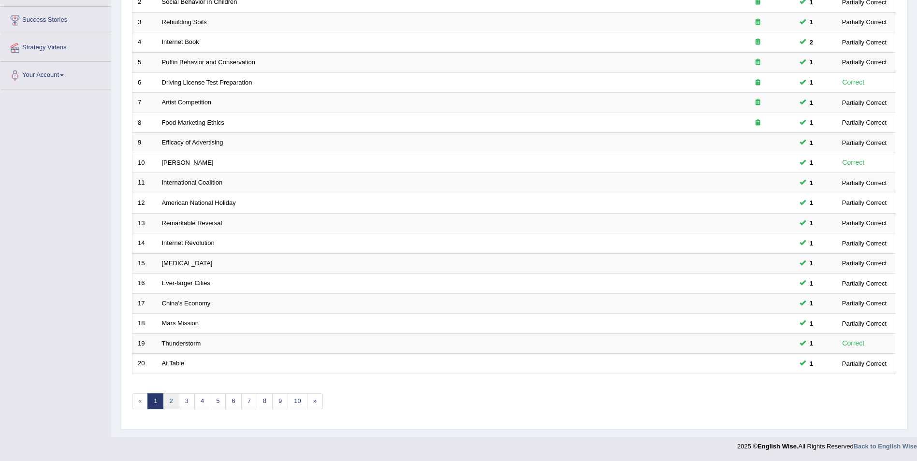
click at [168, 406] on link "2" at bounding box center [171, 401] width 16 height 16
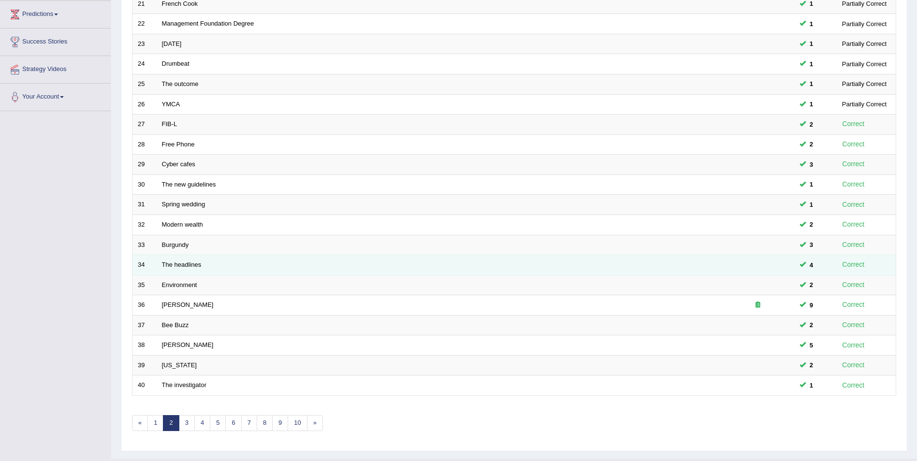
scroll to position [179, 0]
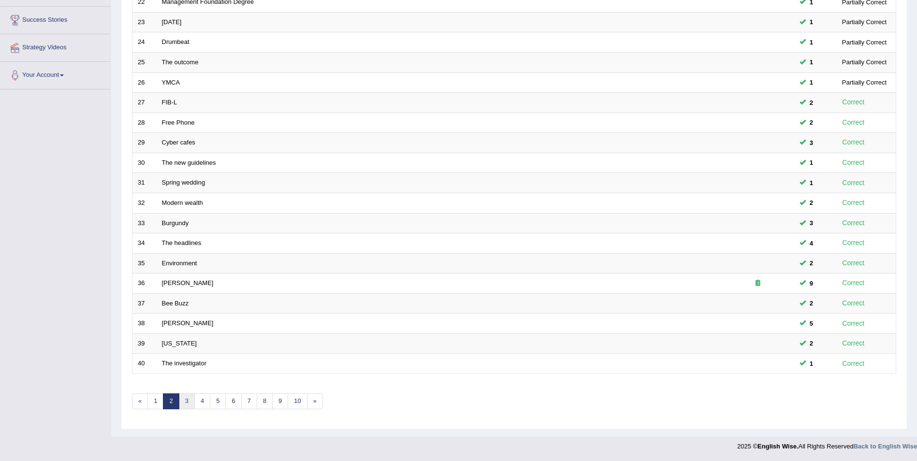
click at [186, 402] on link "3" at bounding box center [187, 401] width 16 height 16
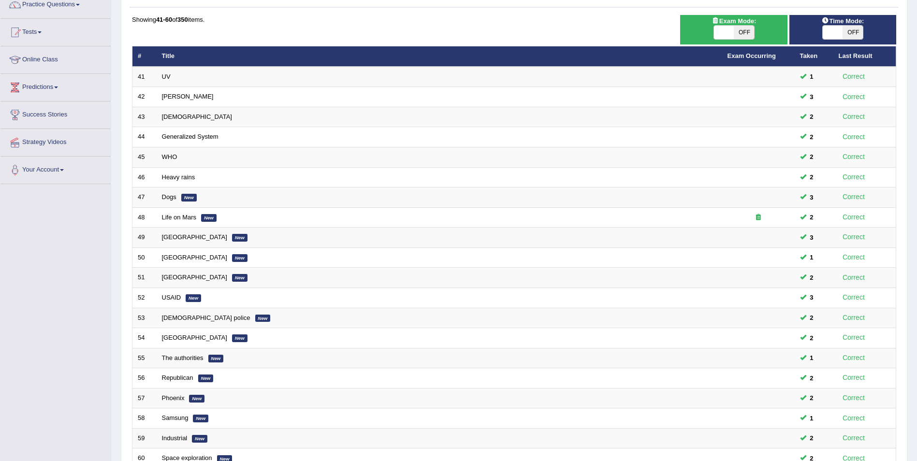
scroll to position [179, 0]
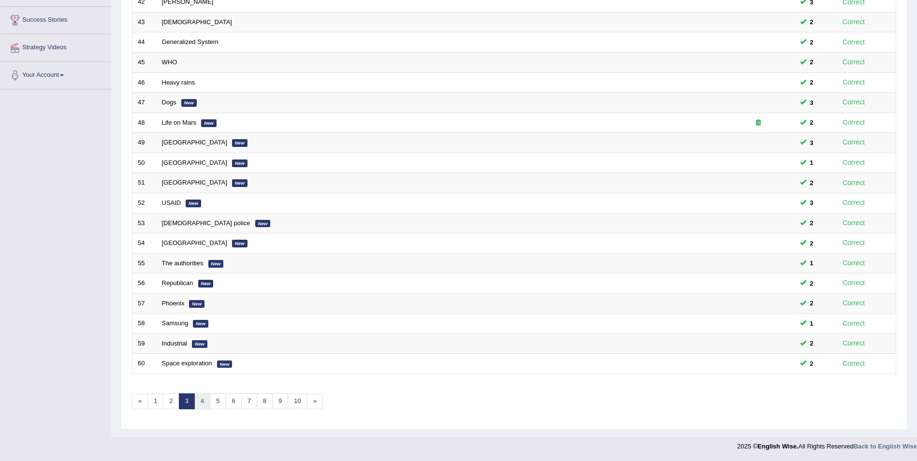
click at [202, 403] on link "4" at bounding box center [202, 401] width 16 height 16
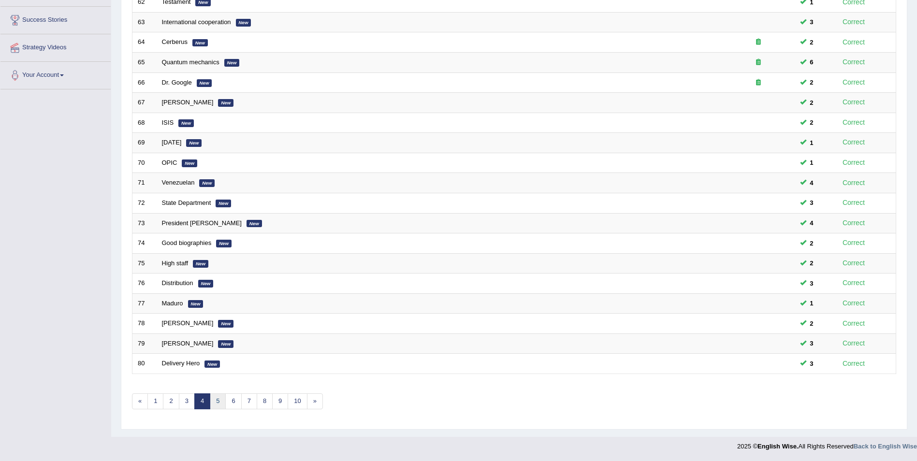
click at [218, 403] on link "5" at bounding box center [218, 401] width 16 height 16
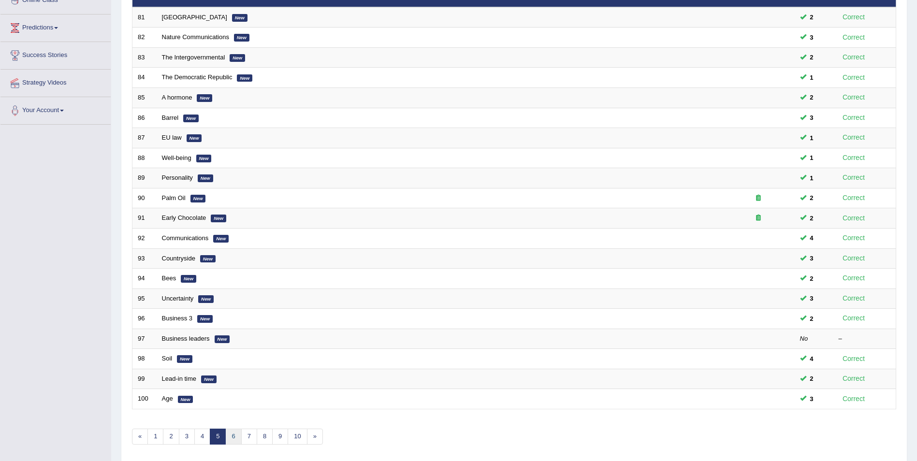
scroll to position [179, 0]
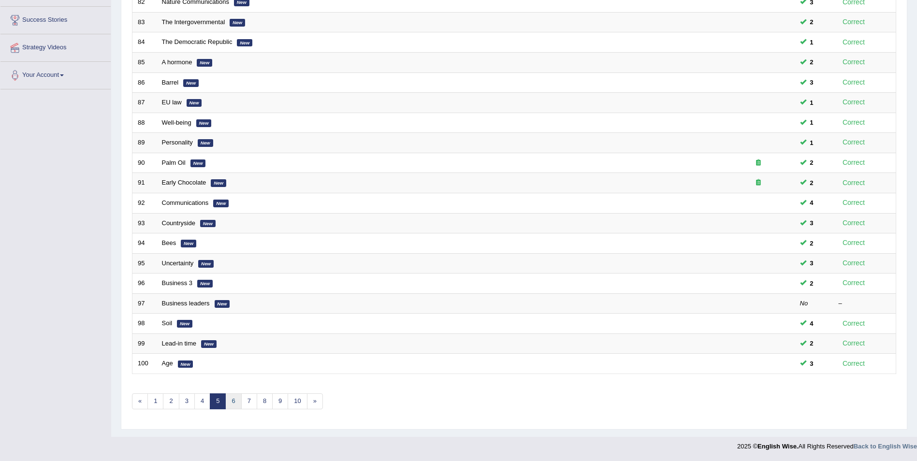
click at [232, 401] on link "6" at bounding box center [233, 401] width 16 height 16
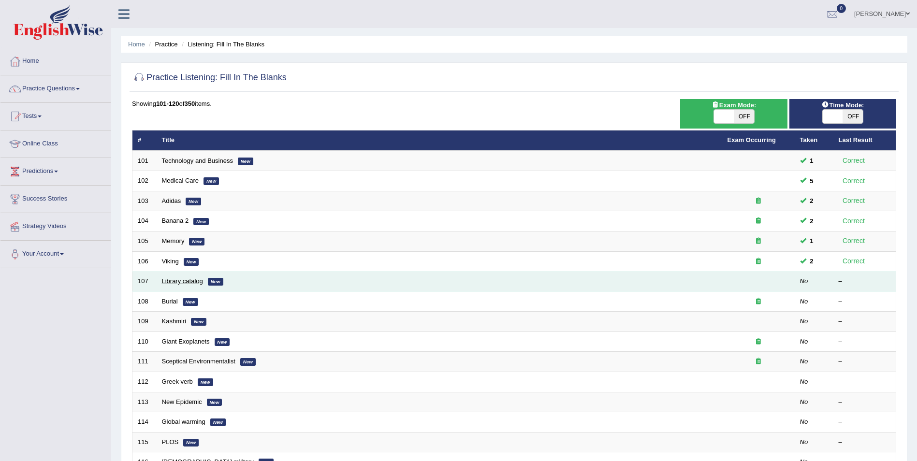
click at [184, 282] on link "Library catalog" at bounding box center [182, 280] width 41 height 7
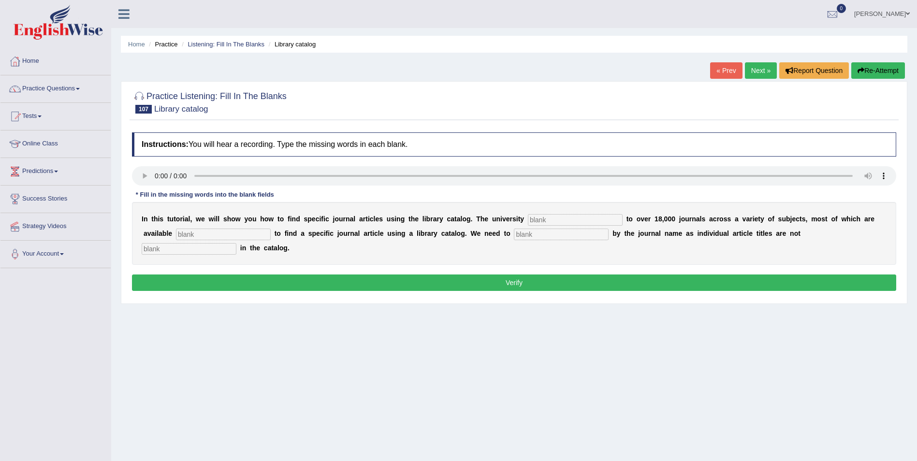
click at [528, 220] on input "text" at bounding box center [575, 220] width 95 height 12
type input "subscribed"
click at [176, 235] on input "text" at bounding box center [223, 235] width 95 height 12
type input "elecrtornic"
click at [514, 233] on input "text" at bounding box center [561, 235] width 95 height 12
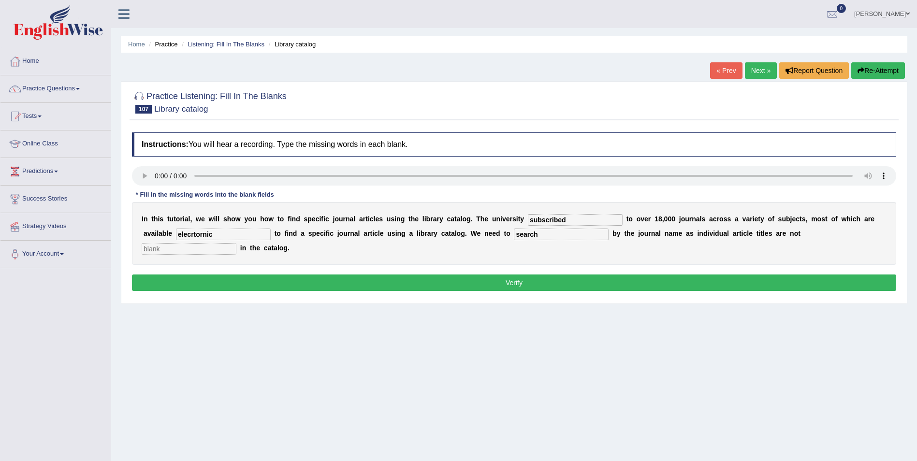
type input "search"
click at [236, 243] on input "text" at bounding box center [189, 249] width 95 height 12
type input "listed"
click at [181, 235] on input "elecrtornic" at bounding box center [223, 235] width 95 height 12
click at [176, 235] on input "elecrtornically" at bounding box center [223, 235] width 95 height 12
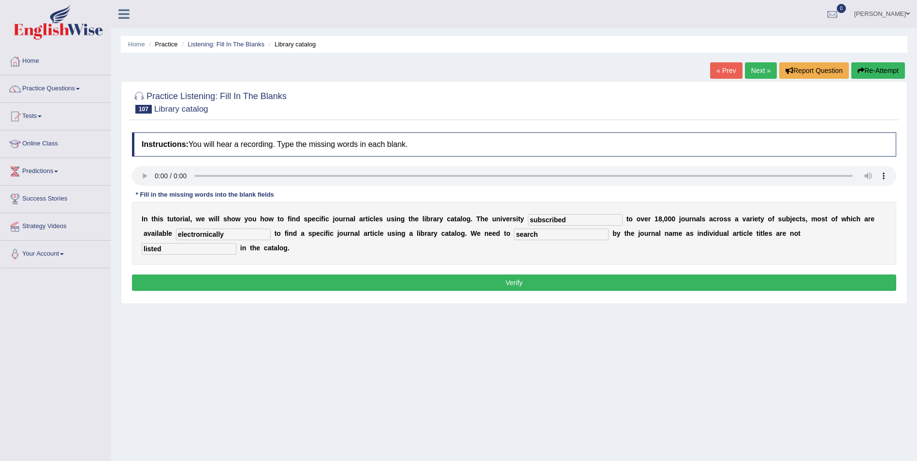
click at [176, 235] on input "electrornically" at bounding box center [223, 235] width 95 height 12
type input "electrornically"
click at [549, 275] on button "Verify" at bounding box center [514, 283] width 764 height 16
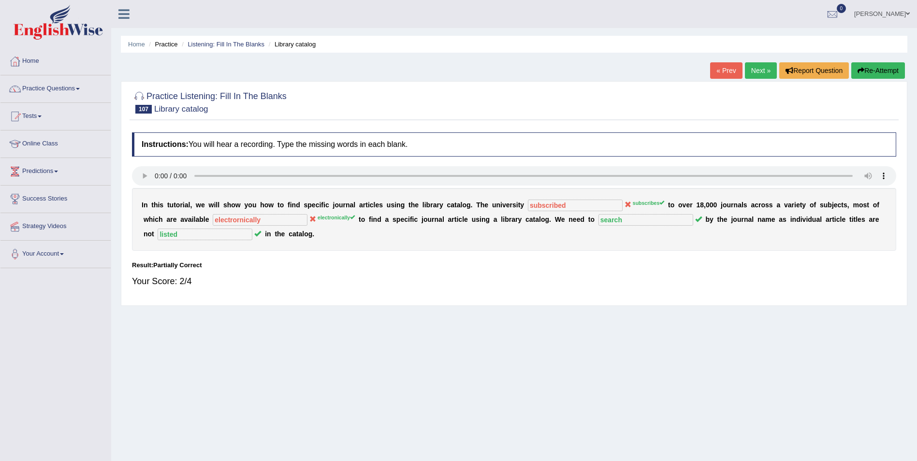
click at [885, 75] on button "Re-Attempt" at bounding box center [878, 70] width 54 height 16
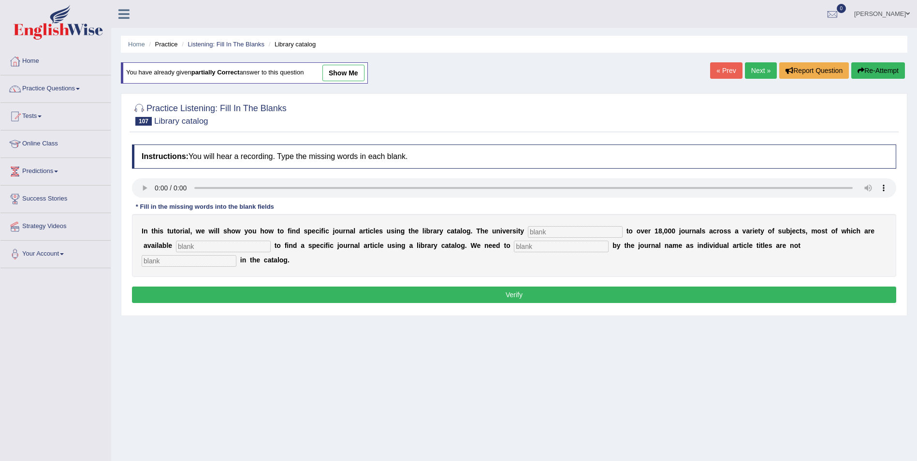
click at [528, 229] on input "text" at bounding box center [575, 232] width 95 height 12
type input "subscribes"
click at [193, 243] on input "text" at bounding box center [223, 247] width 95 height 12
type input "electronically"
click at [514, 250] on input "text" at bounding box center [561, 247] width 95 height 12
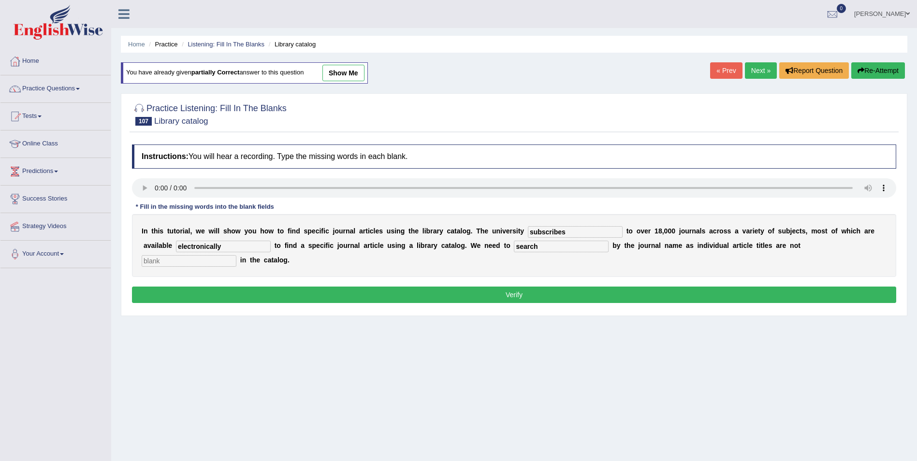
type input "search"
click at [236, 255] on input "text" at bounding box center [189, 261] width 95 height 12
type input "listed"
click at [636, 287] on button "Verify" at bounding box center [514, 295] width 764 height 16
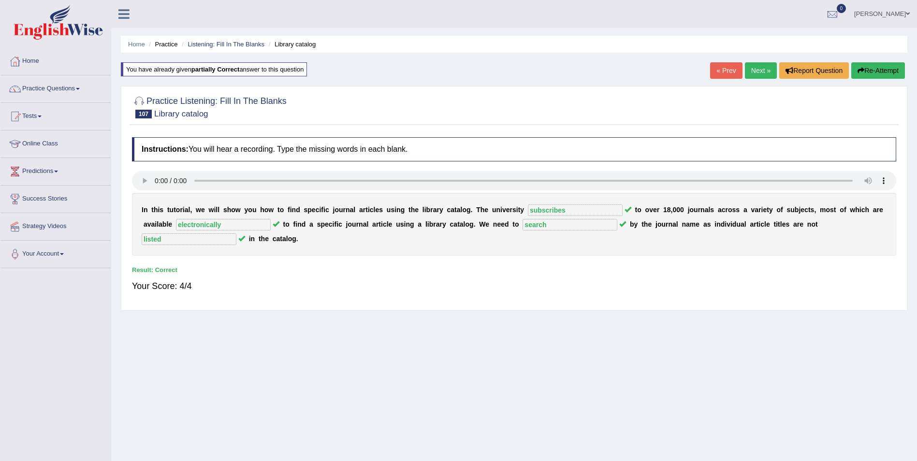
click at [756, 71] on link "Next »" at bounding box center [761, 70] width 32 height 16
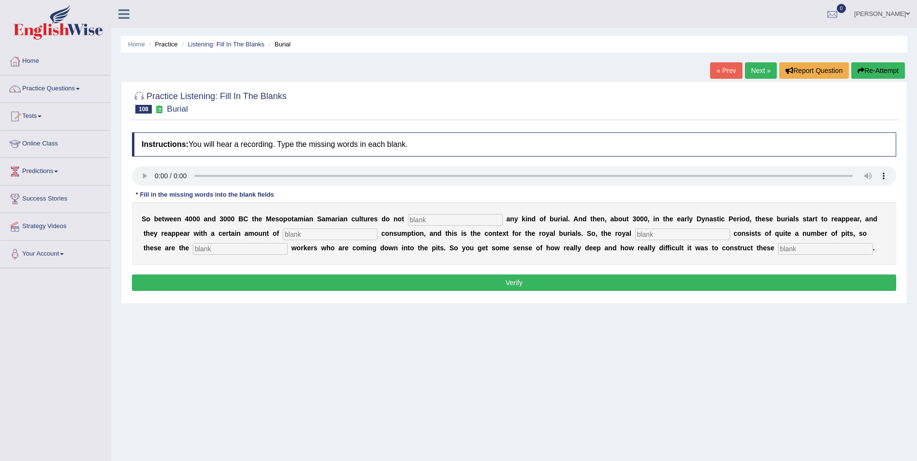
click at [408, 221] on input "text" at bounding box center [455, 220] width 95 height 12
type input "practice"
click at [283, 235] on input "text" at bounding box center [330, 235] width 95 height 12
type input "conspiculous"
click at [635, 233] on input "text" at bounding box center [682, 235] width 95 height 12
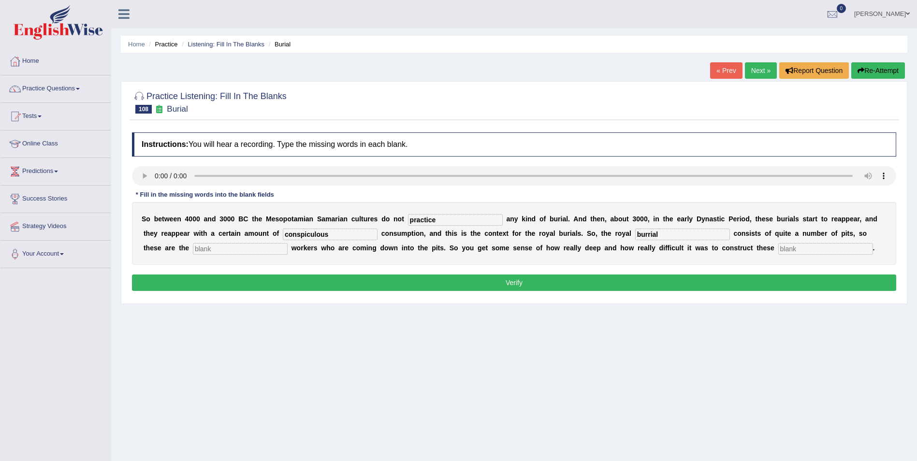
type input "burrial"
click at [193, 250] on input "text" at bounding box center [240, 249] width 95 height 12
type input "escavation"
click at [778, 249] on input "text" at bounding box center [825, 249] width 95 height 12
type input "[PERSON_NAME]"
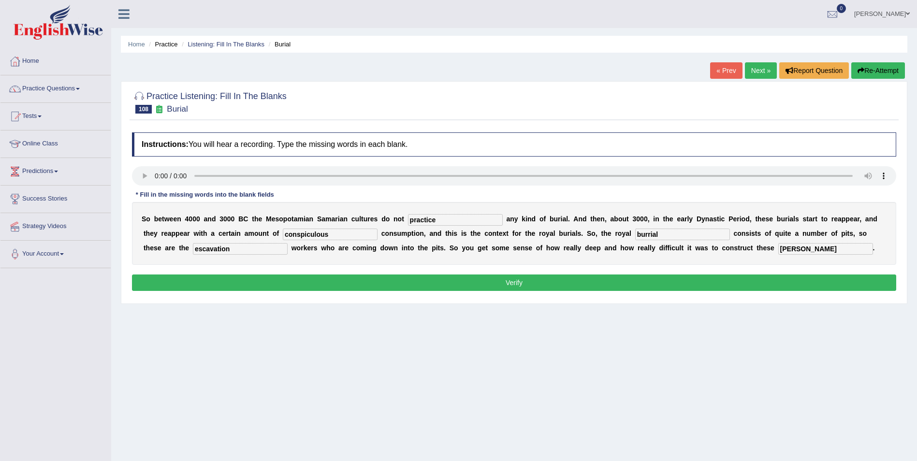
drag, startPoint x: 184, startPoint y: 247, endPoint x: 82, endPoint y: 259, distance: 102.1
click at [82, 259] on div "Toggle navigation Home Practice Questions Speaking Practice Read Aloud Repeat S…" at bounding box center [458, 251] width 917 height 503
type input "ecscavation"
click at [564, 287] on button "Verify" at bounding box center [514, 283] width 764 height 16
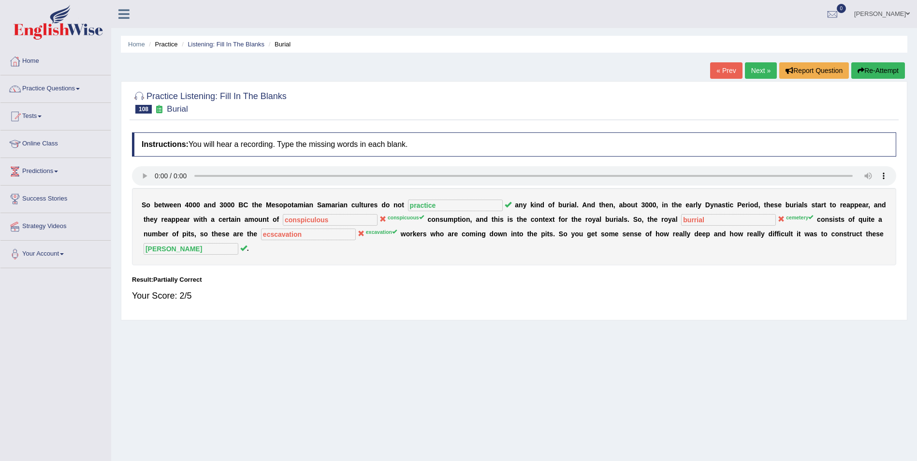
click at [879, 74] on button "Re-Attempt" at bounding box center [878, 70] width 54 height 16
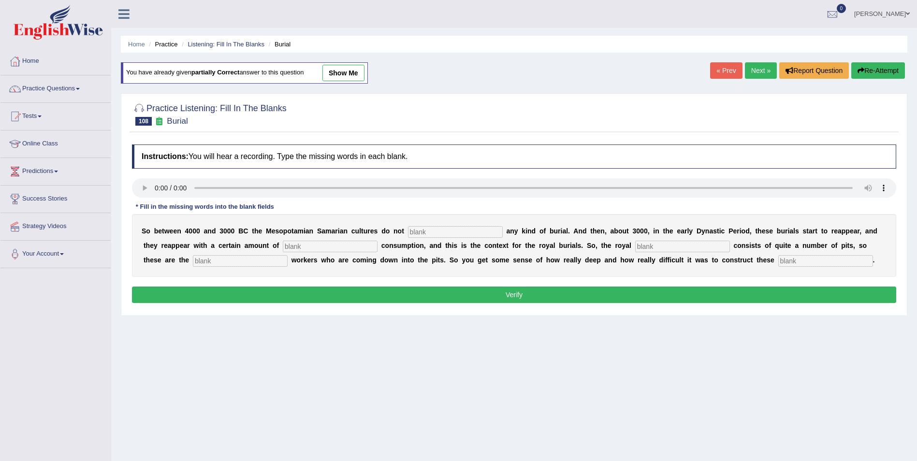
click at [416, 233] on input "text" at bounding box center [455, 232] width 95 height 12
type input "practice"
drag, startPoint x: 567, startPoint y: 245, endPoint x: 637, endPoint y: 222, distance: 73.8
click at [635, 245] on input "text" at bounding box center [682, 247] width 95 height 12
type input "conspicuous"
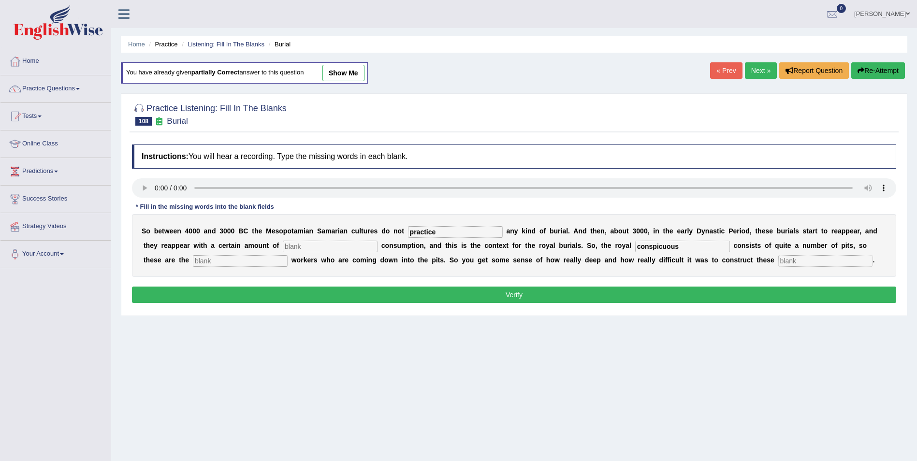
click at [283, 248] on input "text" at bounding box center [330, 247] width 95 height 12
click at [283, 246] on input "text" at bounding box center [330, 247] width 95 height 12
drag, startPoint x: 273, startPoint y: 248, endPoint x: 195, endPoint y: 254, distance: 78.1
click at [195, 254] on div "S o b e t w e e n 4 0 0 0 a n d 3 0 0 [DATE] t h e M e s o p o t a m i a n S a …" at bounding box center [514, 245] width 764 height 63
type input "conspicuous"
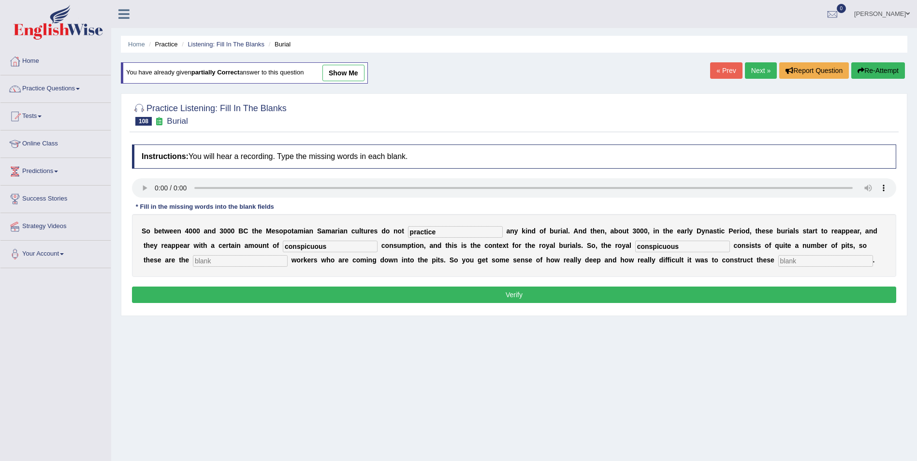
drag, startPoint x: 599, startPoint y: 247, endPoint x: 431, endPoint y: 268, distance: 170.0
click at [431, 268] on div "S o b e t w e e n 4 0 0 0 a n d 3 0 0 [DATE] t h e M e s o p o t a m i a n S a …" at bounding box center [514, 245] width 764 height 63
type input "burrials"
click at [178, 273] on div "S o b e t w e e n 4 0 0 0 a n d 3 0 0 [DATE] t h e M e s o p o t a m i a n S a …" at bounding box center [514, 245] width 764 height 63
click at [778, 262] on input "text" at bounding box center [825, 261] width 95 height 12
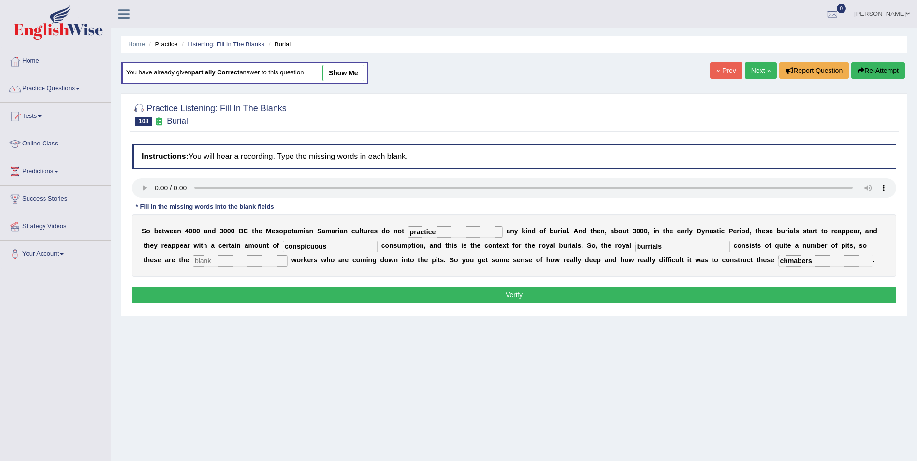
click at [193, 260] on input "text" at bounding box center [240, 261] width 95 height 12
drag, startPoint x: 738, startPoint y: 262, endPoint x: 576, endPoint y: 269, distance: 161.6
click at [600, 270] on div "S o b e t w e e n 4 0 0 0 a n d 3 0 0 0 B C t h e M e s o p o t a m i a n S a m…" at bounding box center [514, 245] width 764 height 63
type input "[PERSON_NAME]"
click at [193, 262] on input "text" at bounding box center [240, 261] width 95 height 12
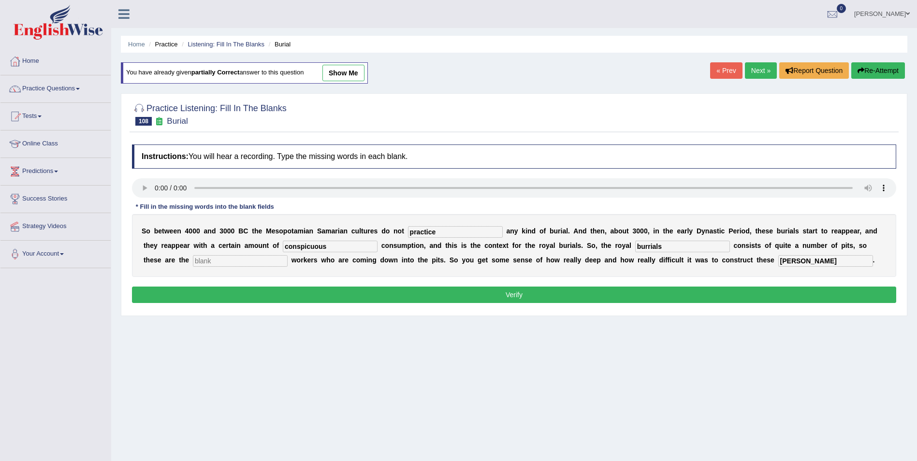
click at [193, 262] on input "text" at bounding box center [240, 261] width 95 height 12
type input "excavation"
click at [415, 296] on button "Verify" at bounding box center [514, 295] width 764 height 16
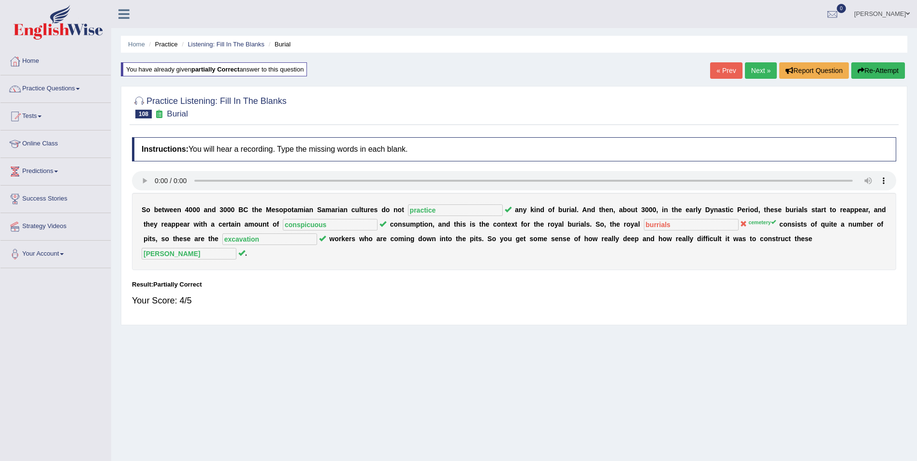
click at [880, 63] on button "Re-Attempt" at bounding box center [878, 70] width 54 height 16
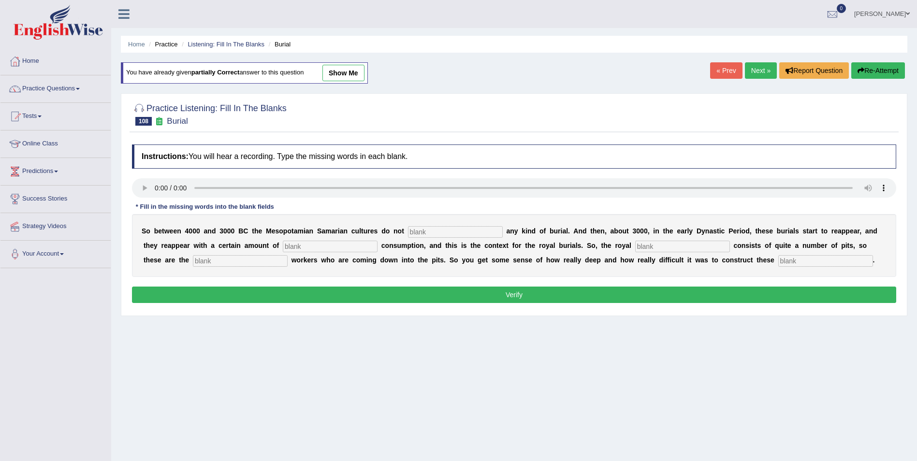
click at [635, 248] on input "text" at bounding box center [682, 247] width 95 height 12
type input "cemetery"
click at [778, 260] on input "text" at bounding box center [825, 261] width 95 height 12
type input "chambers"
click at [408, 233] on input "text" at bounding box center [455, 232] width 95 height 12
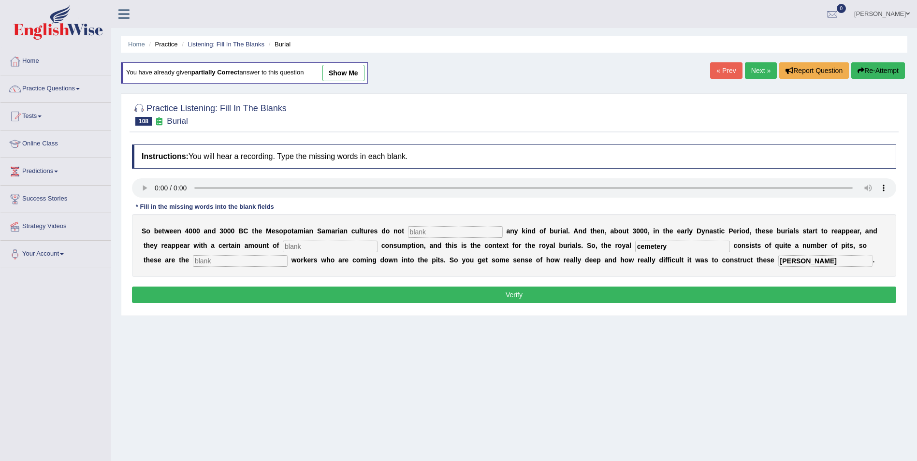
click at [415, 232] on input "text" at bounding box center [455, 232] width 95 height 12
type input "practice"
click at [283, 247] on input "text" at bounding box center [330, 247] width 95 height 12
type input "conspicuous"
click at [193, 261] on input "text" at bounding box center [240, 261] width 95 height 12
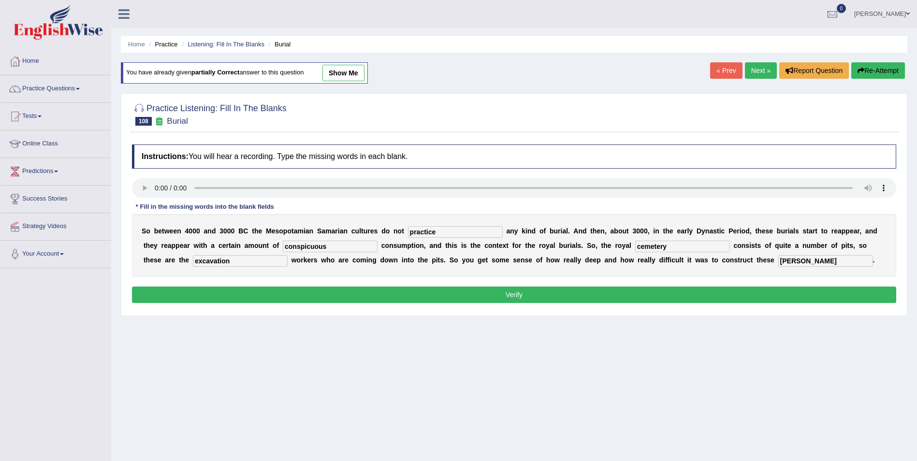
type input "excavation"
click at [704, 292] on button "Verify" at bounding box center [514, 295] width 764 height 16
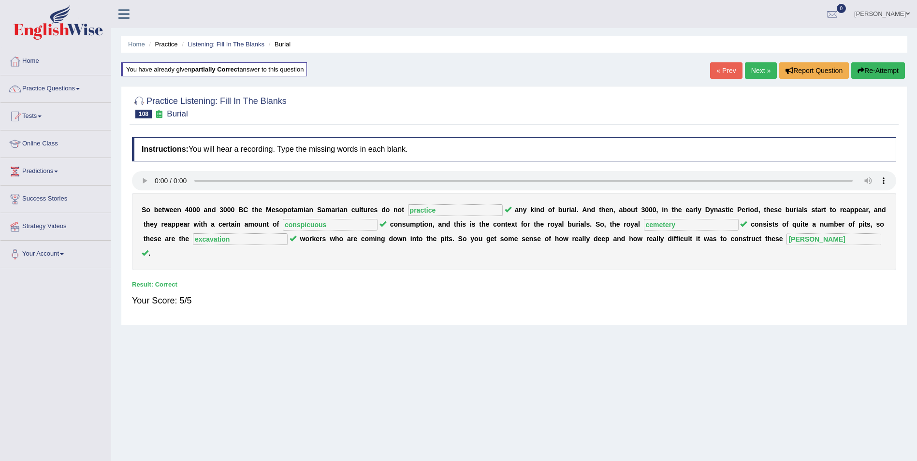
click at [764, 75] on link "Next »" at bounding box center [761, 70] width 32 height 16
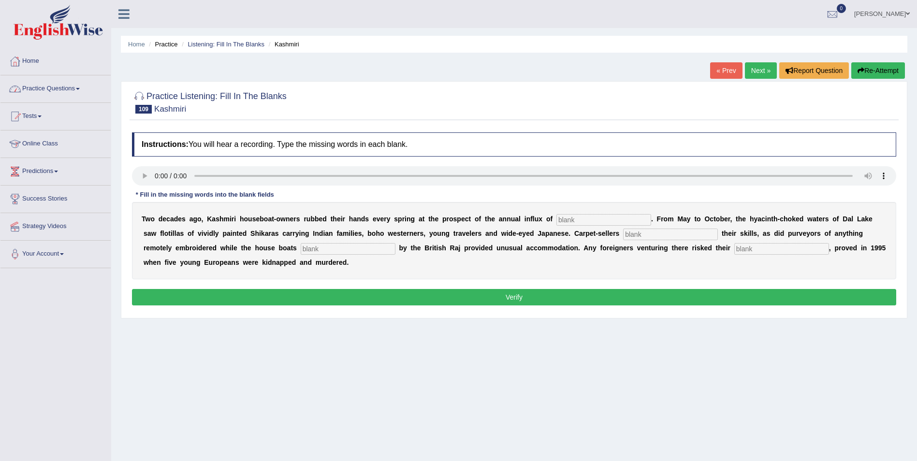
click at [70, 92] on link "Practice Questions" at bounding box center [55, 87] width 110 height 24
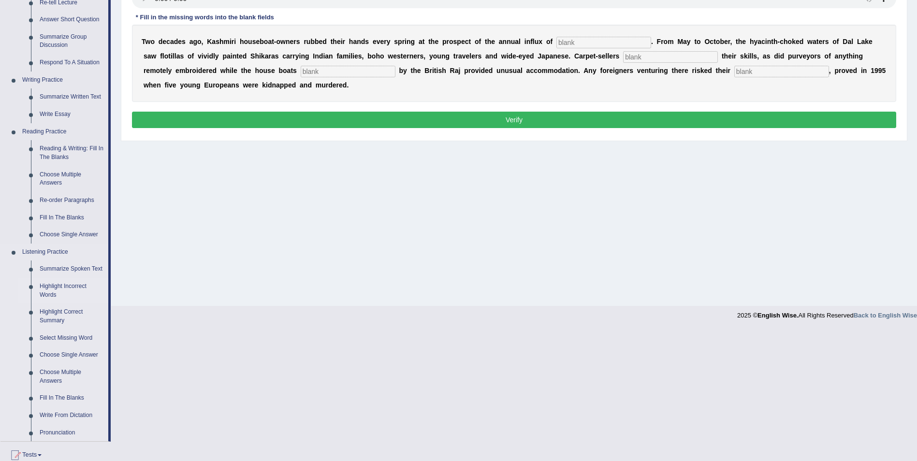
scroll to position [193, 0]
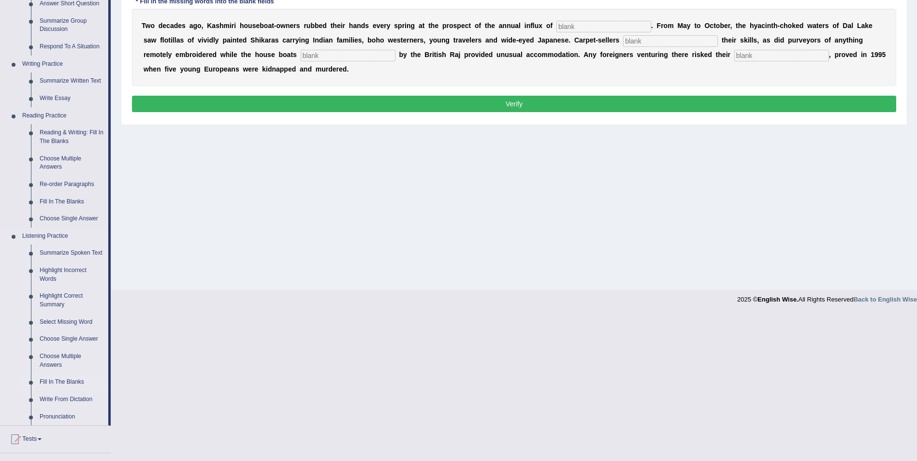
click at [63, 379] on link "Fill In The Blanks" at bounding box center [71, 382] width 73 height 17
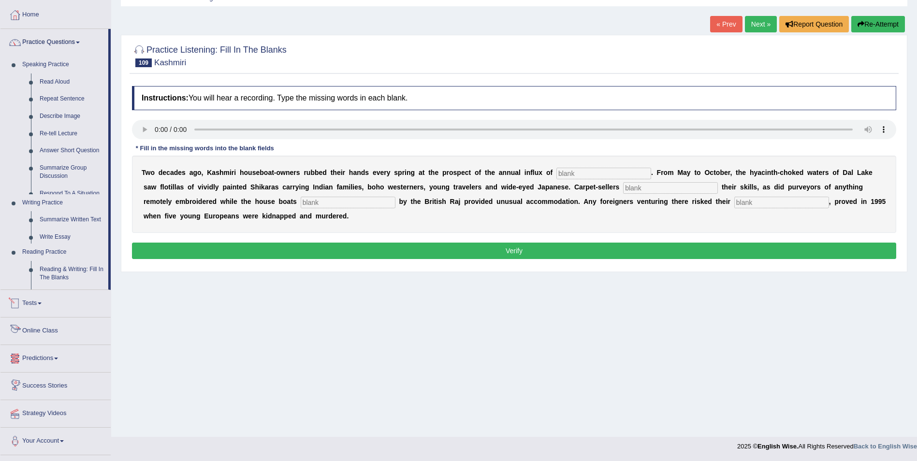
scroll to position [92, 0]
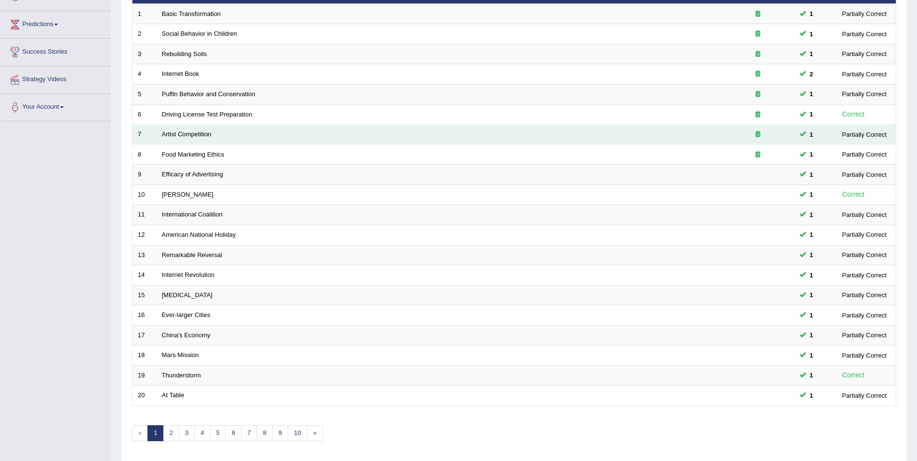
scroll to position [179, 0]
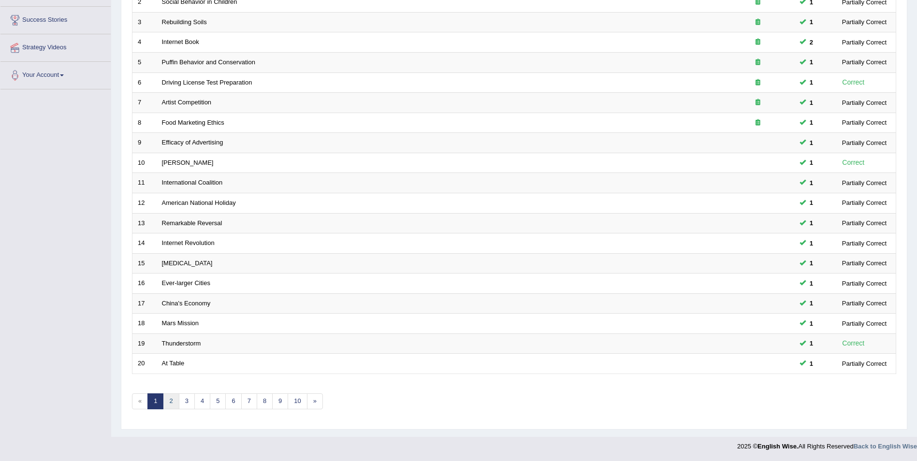
click at [171, 402] on link "2" at bounding box center [171, 401] width 16 height 16
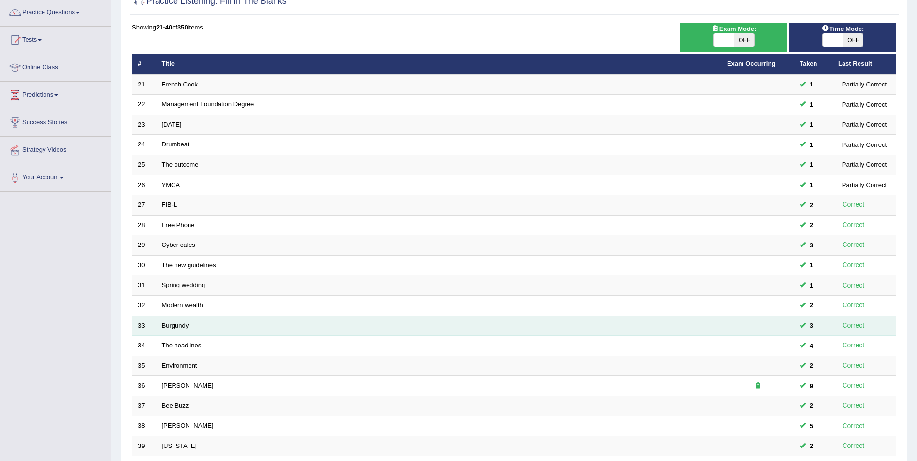
scroll to position [179, 0]
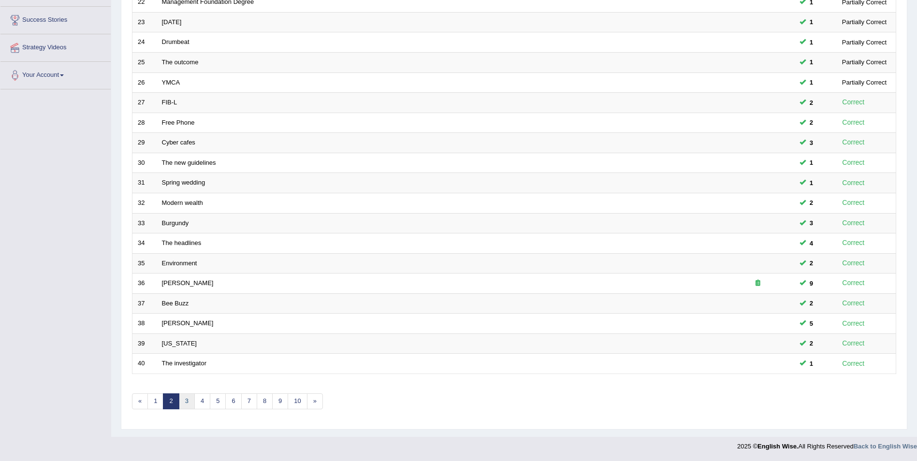
click at [187, 405] on link "3" at bounding box center [187, 401] width 16 height 16
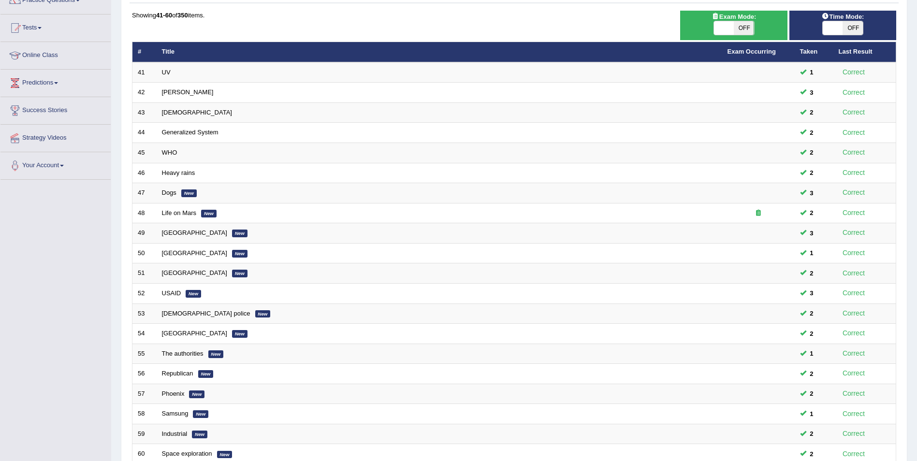
scroll to position [179, 0]
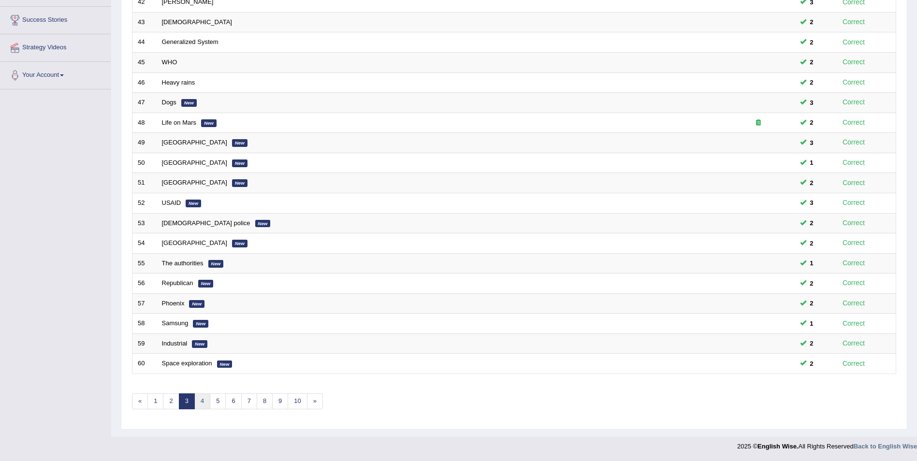
click at [204, 405] on link "4" at bounding box center [202, 401] width 16 height 16
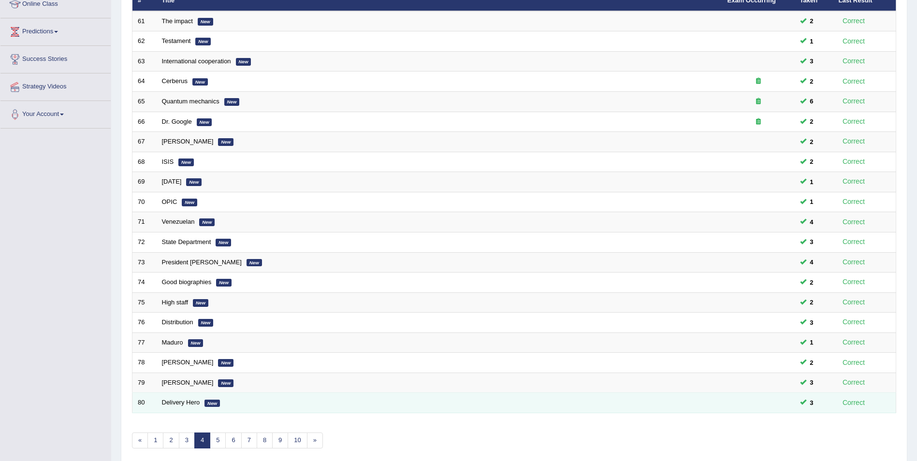
scroll to position [145, 0]
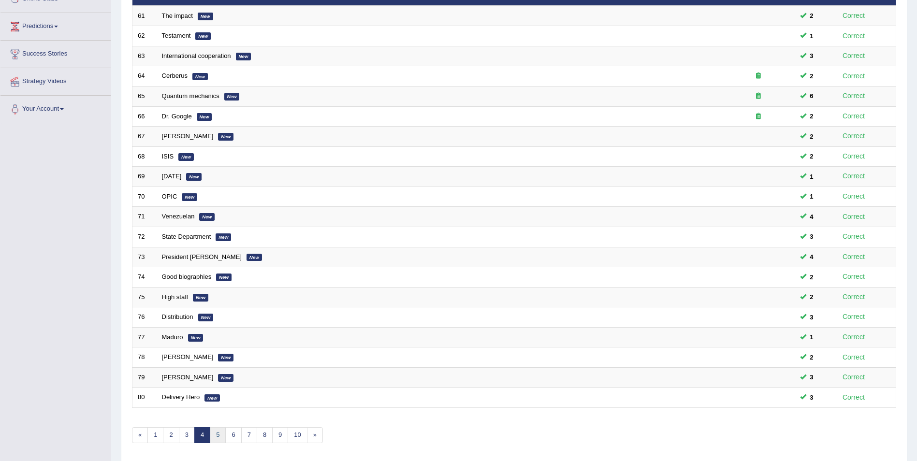
click at [214, 434] on link "5" at bounding box center [218, 435] width 16 height 16
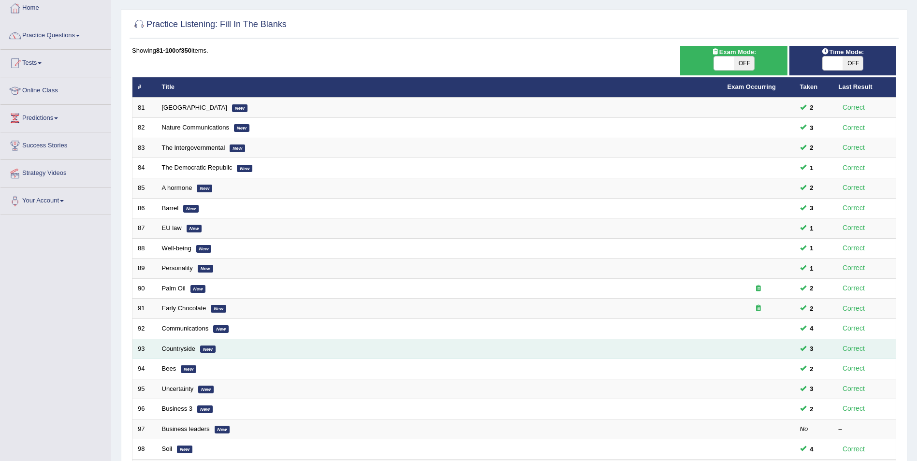
scroll to position [179, 0]
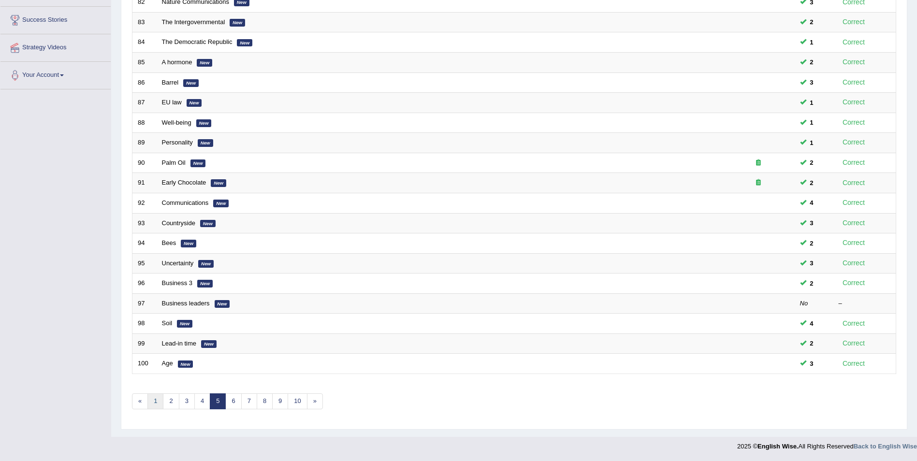
click at [154, 403] on link "1" at bounding box center [155, 401] width 16 height 16
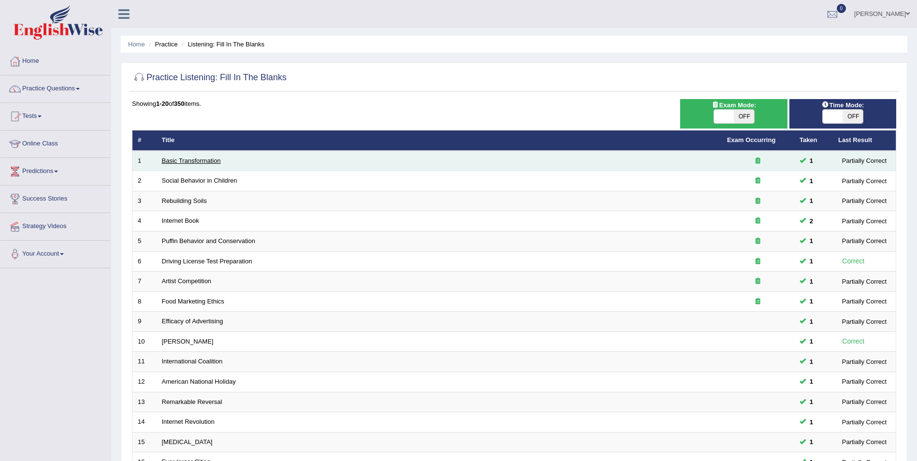
click at [179, 160] on link "Basic Transformation" at bounding box center [191, 160] width 59 height 7
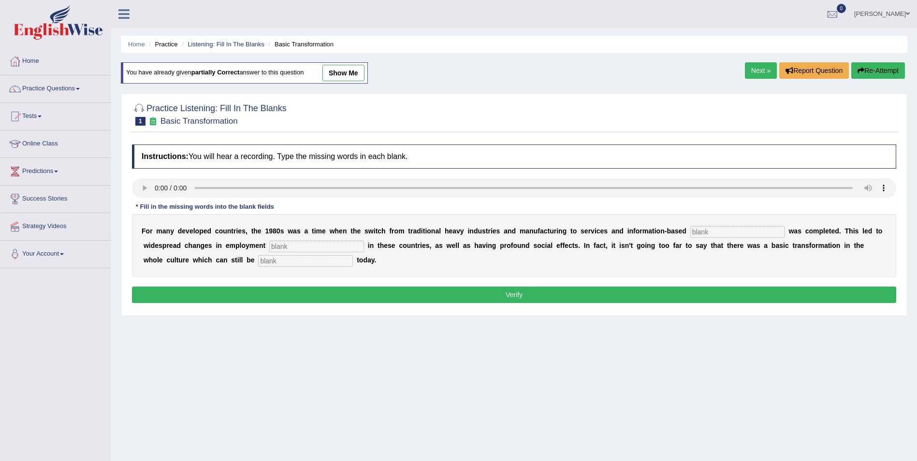
click at [690, 232] on input "text" at bounding box center [737, 232] width 95 height 12
type input "enterprises"
click at [273, 248] on input "text" at bounding box center [316, 247] width 95 height 12
type input "patterns"
click at [258, 264] on input "text" at bounding box center [305, 261] width 95 height 12
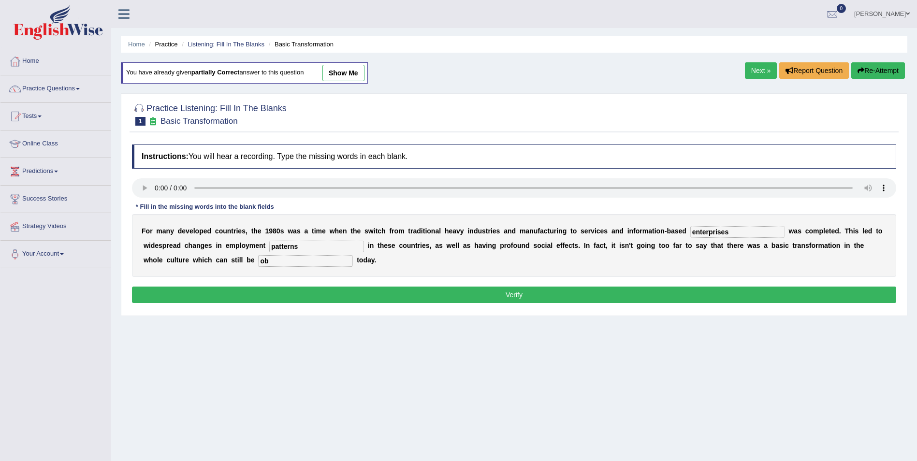
type input "o"
type input "absorb"
click at [224, 287] on button "Verify" at bounding box center [514, 295] width 764 height 16
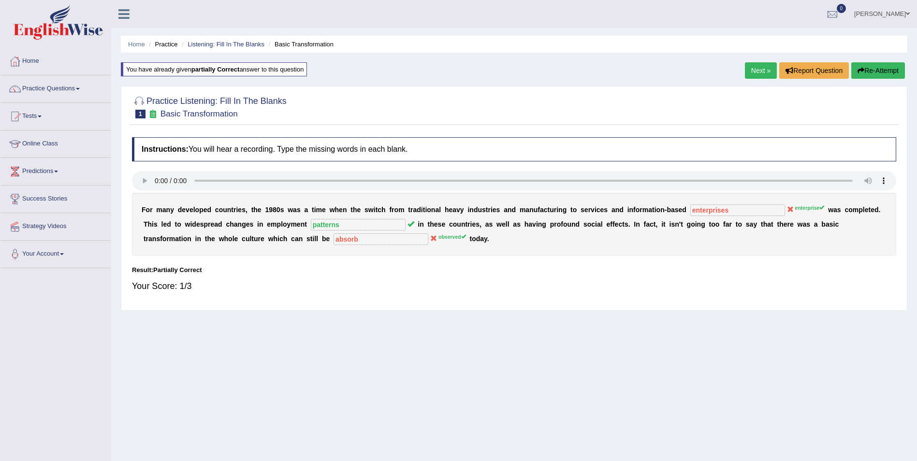
drag, startPoint x: 883, startPoint y: 68, endPoint x: 876, endPoint y: 73, distance: 8.0
click at [883, 69] on button "Re-Attempt" at bounding box center [878, 70] width 54 height 16
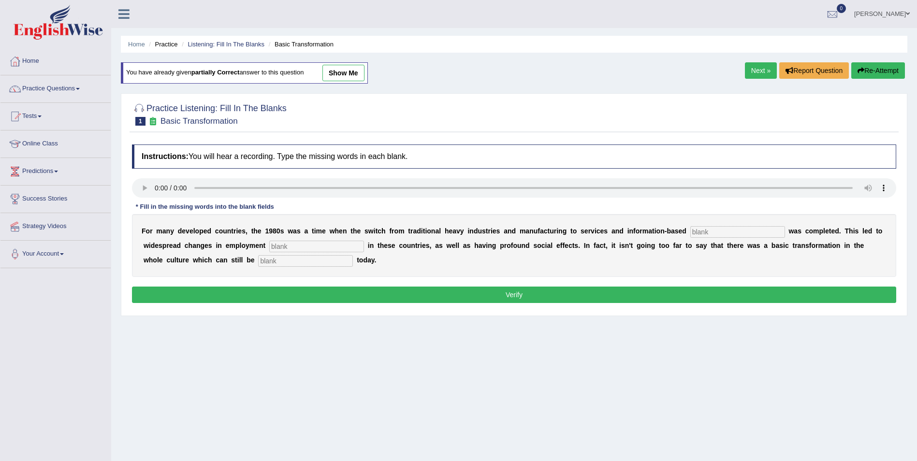
click at [690, 232] on input "text" at bounding box center [737, 232] width 95 height 12
type input "enterprise"
click at [269, 246] on input "text" at bounding box center [316, 247] width 95 height 12
type input "patterns"
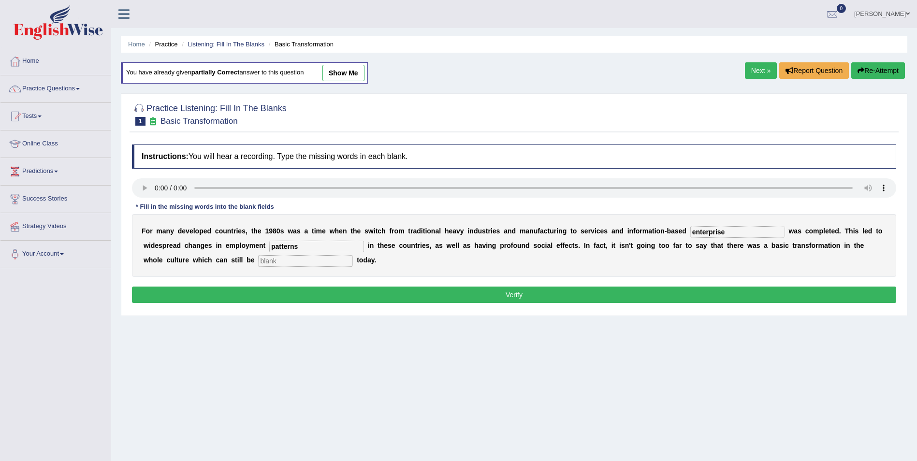
click at [258, 260] on input "text" at bounding box center [305, 261] width 95 height 12
type input "observed"
click at [170, 291] on button "Verify" at bounding box center [514, 295] width 764 height 16
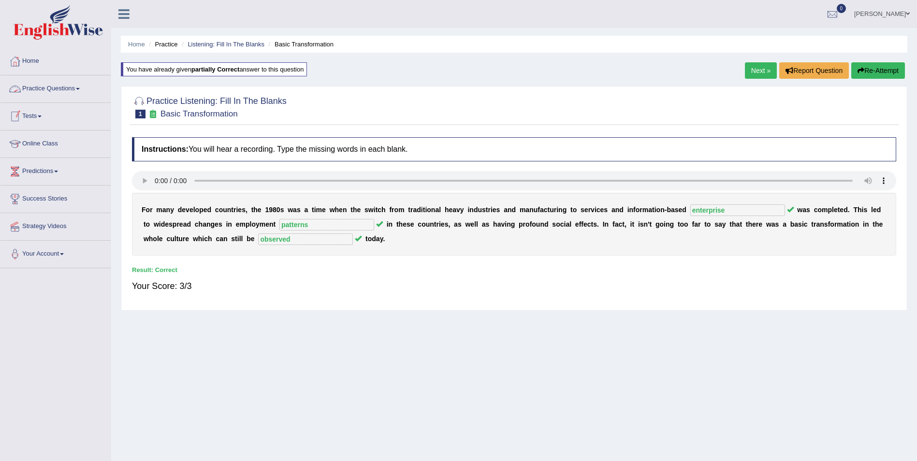
click at [757, 70] on link "Next »" at bounding box center [761, 70] width 32 height 16
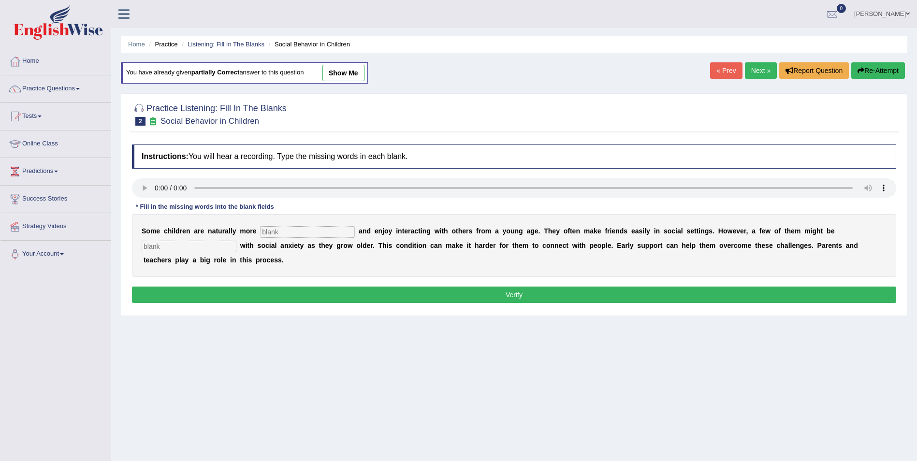
drag, startPoint x: 268, startPoint y: 232, endPoint x: 415, endPoint y: 213, distance: 148.2
click at [276, 232] on input "text" at bounding box center [307, 232] width 95 height 12
type input "sociable"
click at [236, 241] on input "text" at bounding box center [189, 247] width 95 height 12
type input "diagnosed"
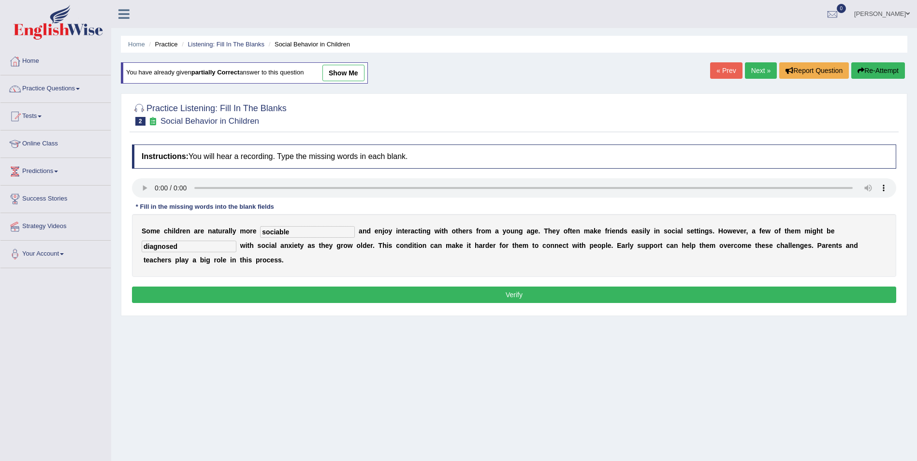
click at [752, 287] on button "Verify" at bounding box center [514, 295] width 764 height 16
